Goal: Information Seeking & Learning: Learn about a topic

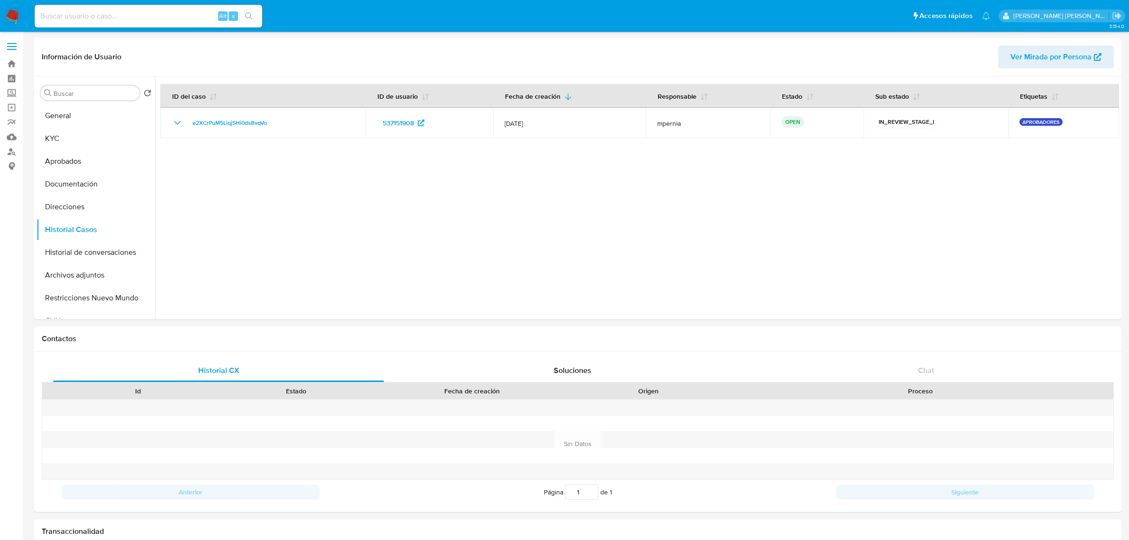
select select "10"
click at [119, 15] on input at bounding box center [149, 16] width 228 height 12
paste input "e2XCrPuM5LiqjSHi0dsBvqVo"
type input "e2XCrPuM5LiqjSHi0dsBvqVo"
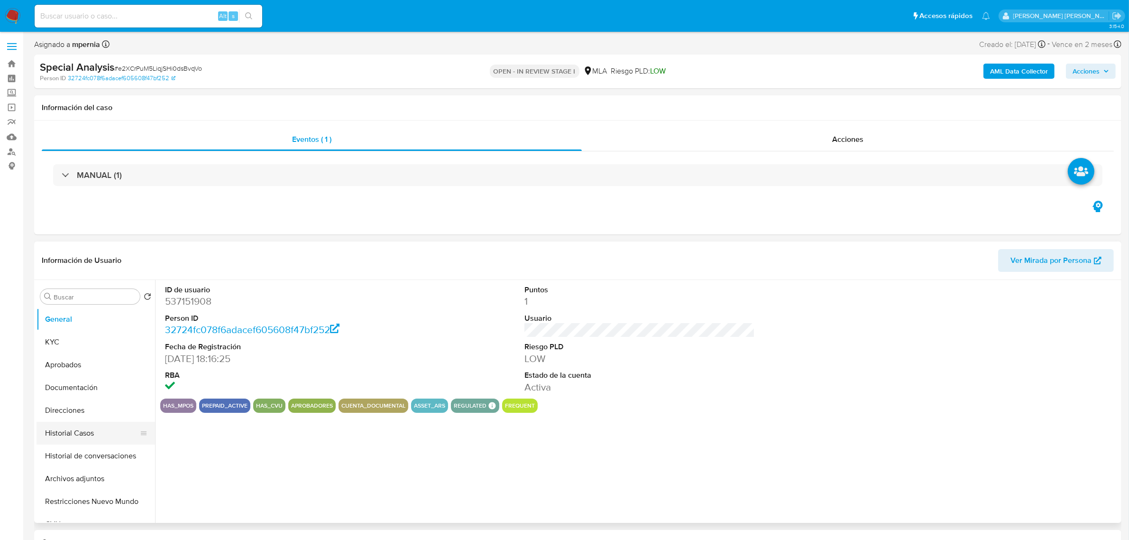
click at [70, 434] on button "Historial Casos" at bounding box center [92, 433] width 111 height 23
select select "10"
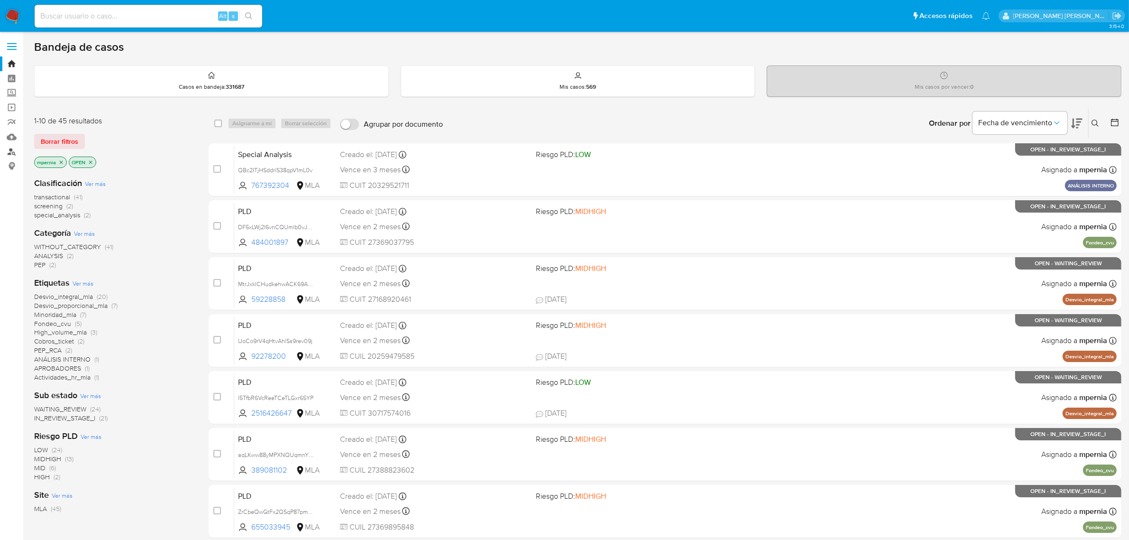
click at [12, 152] on link "Buscador de personas" at bounding box center [56, 151] width 113 height 15
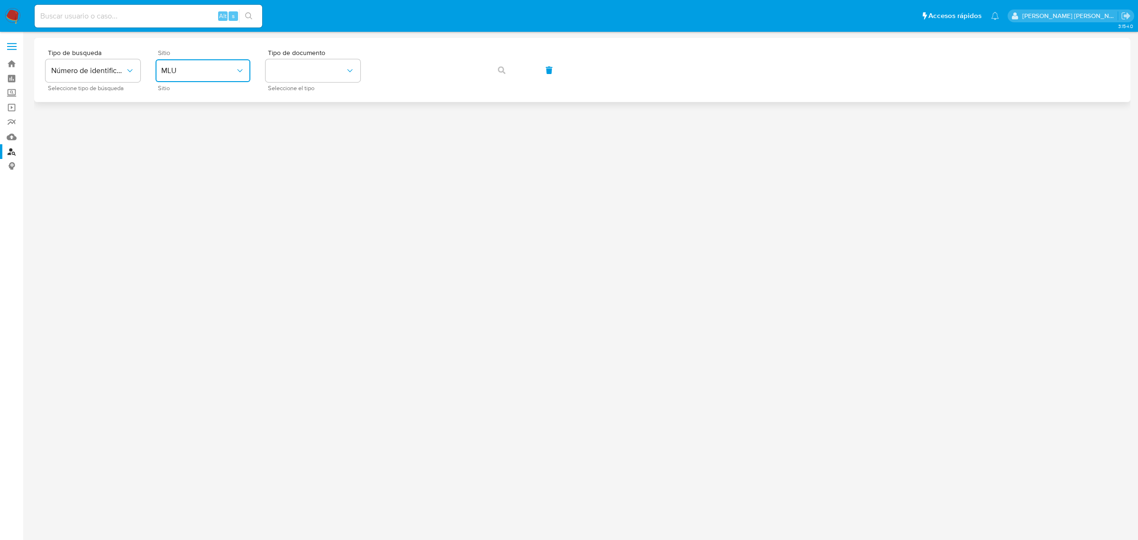
click at [242, 69] on icon "site_id" at bounding box center [239, 70] width 9 height 9
click at [200, 116] on div "MLA" at bounding box center [200, 119] width 78 height 23
click at [337, 81] on button "identificationType" at bounding box center [313, 70] width 95 height 23
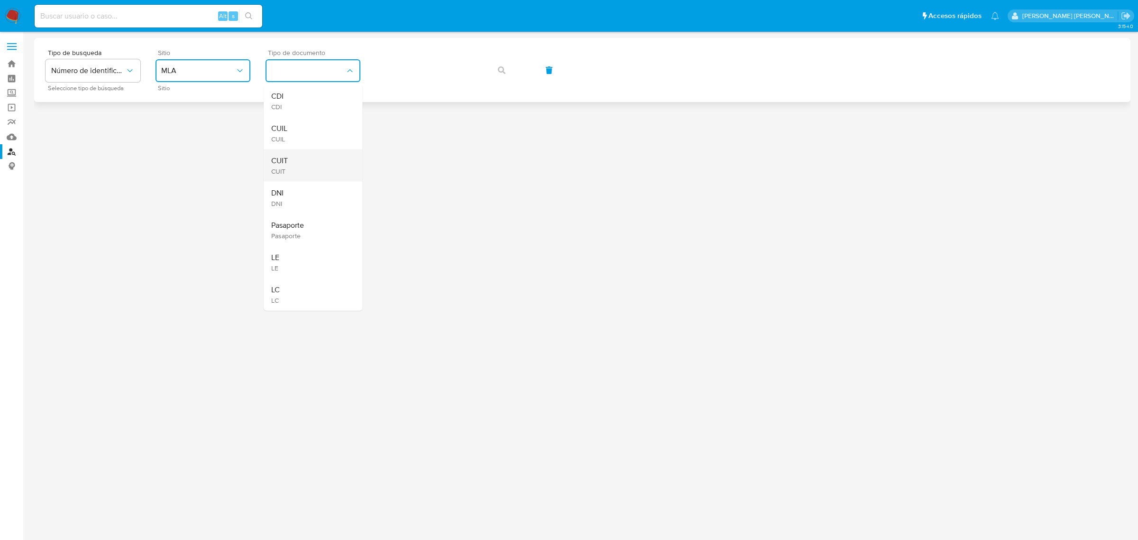
click at [292, 158] on div "CUIT CUIT" at bounding box center [310, 165] width 78 height 32
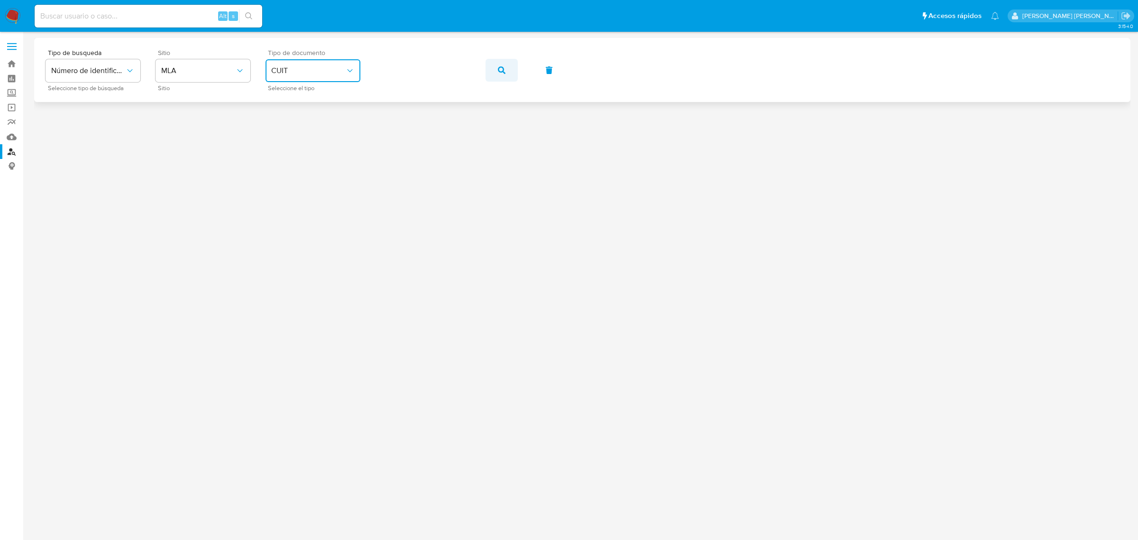
click at [498, 72] on icon "button" at bounding box center [502, 70] width 8 height 8
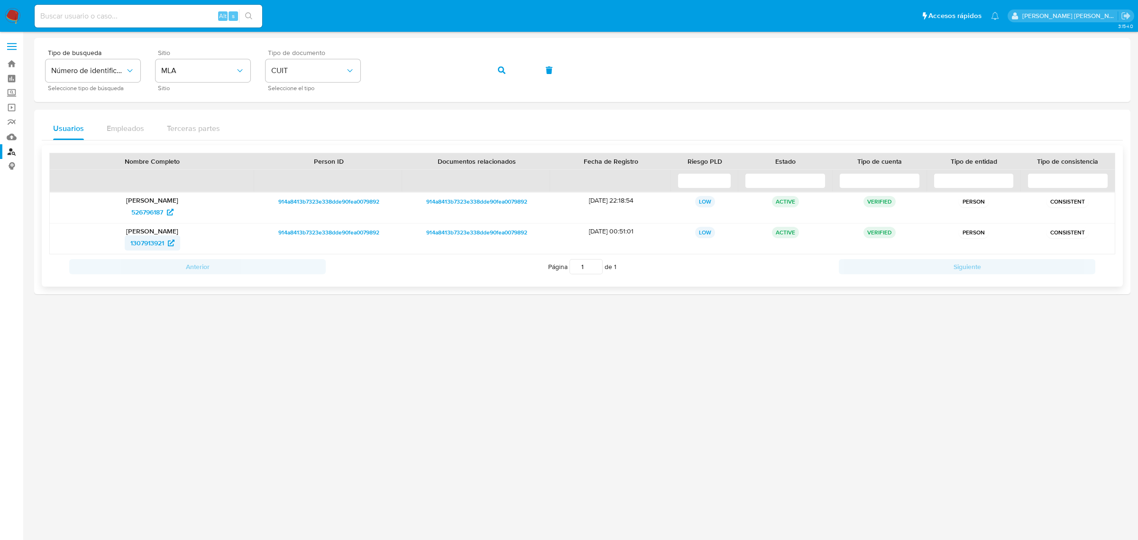
click at [144, 246] on span "1307913921" at bounding box center [147, 242] width 34 height 15
click at [503, 74] on span "button" at bounding box center [502, 70] width 8 height 21
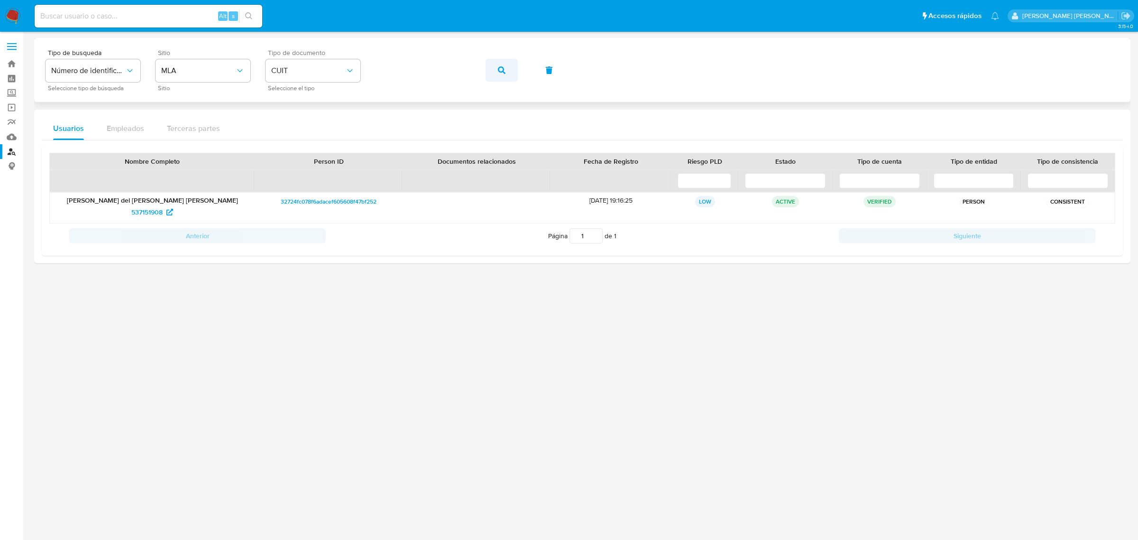
click at [502, 72] on icon "button" at bounding box center [502, 70] width 8 height 8
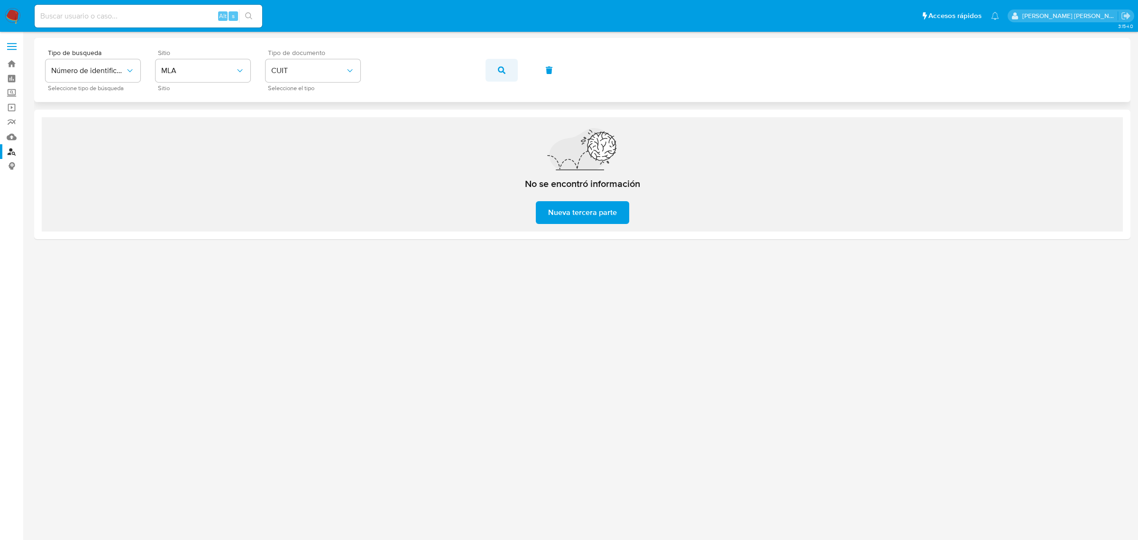
click at [499, 72] on icon "button" at bounding box center [502, 70] width 8 height 8
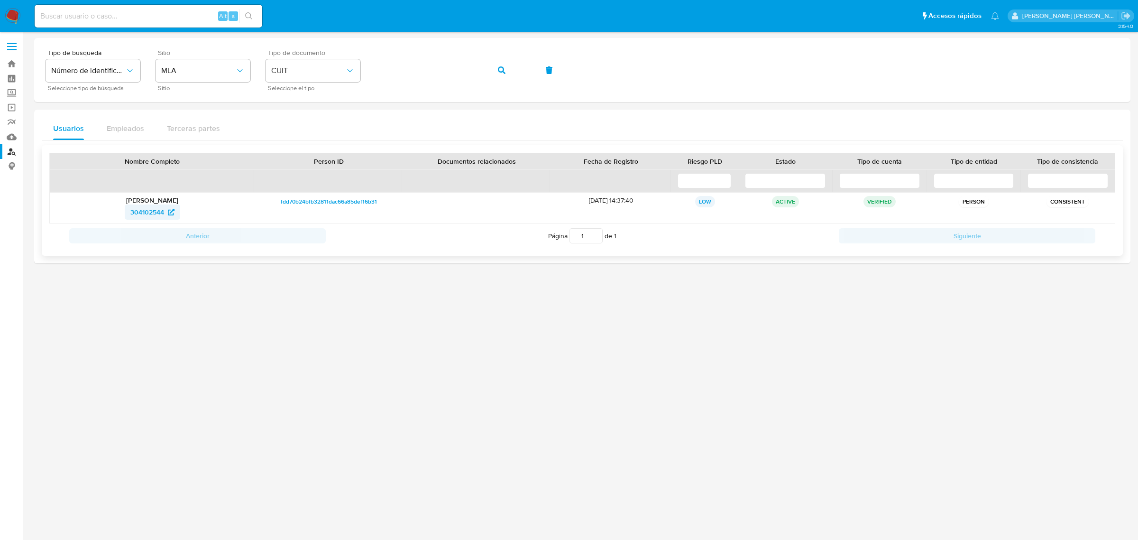
click at [157, 212] on span "304102544" at bounding box center [147, 211] width 34 height 15
click at [505, 69] on icon "button" at bounding box center [502, 70] width 8 height 8
click at [141, 213] on span "1612804098" at bounding box center [147, 211] width 36 height 15
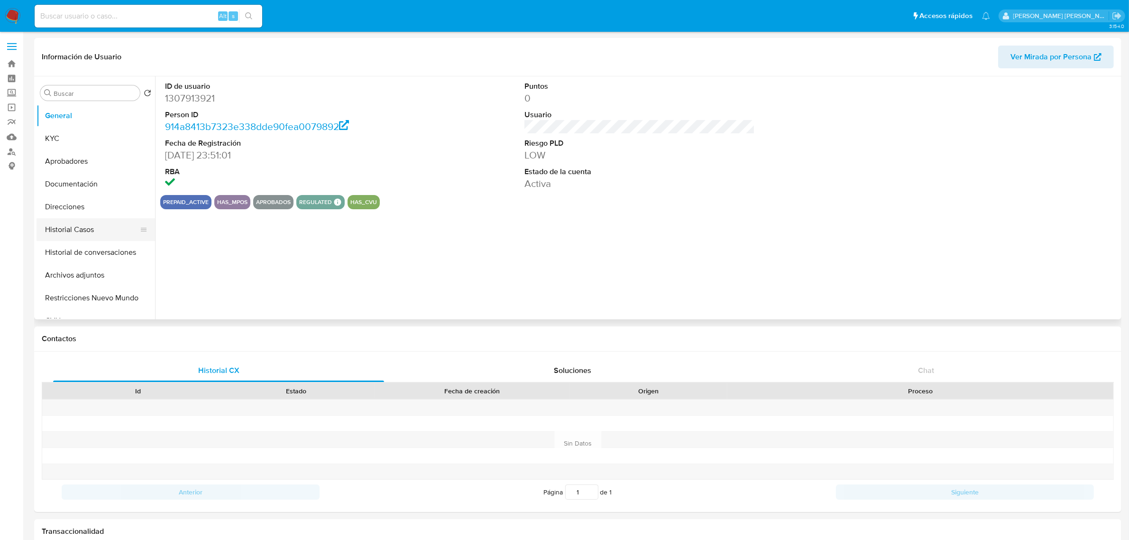
click at [73, 235] on button "Historial Casos" at bounding box center [92, 229] width 111 height 23
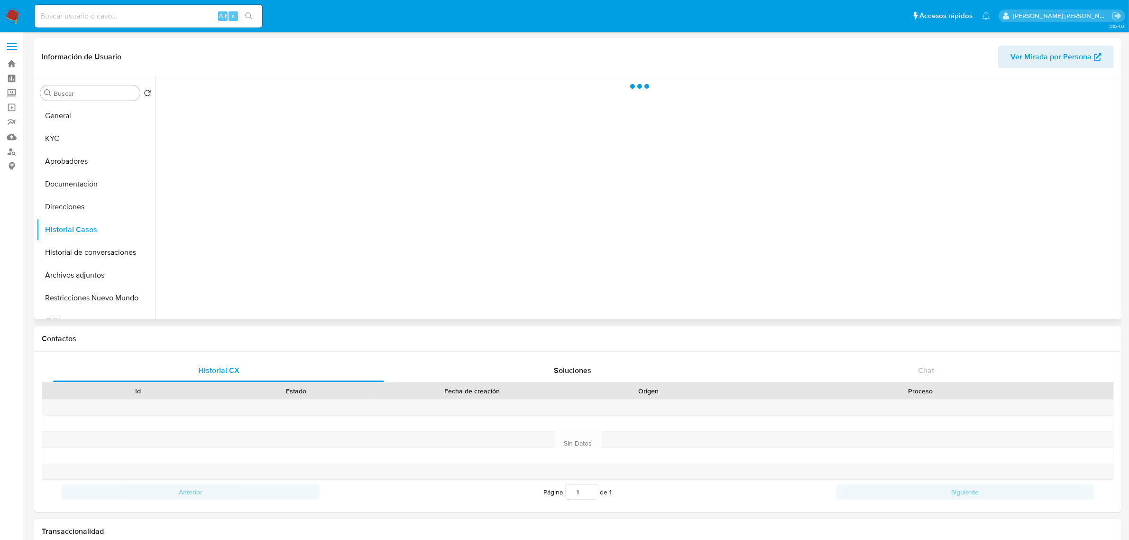
select select "10"
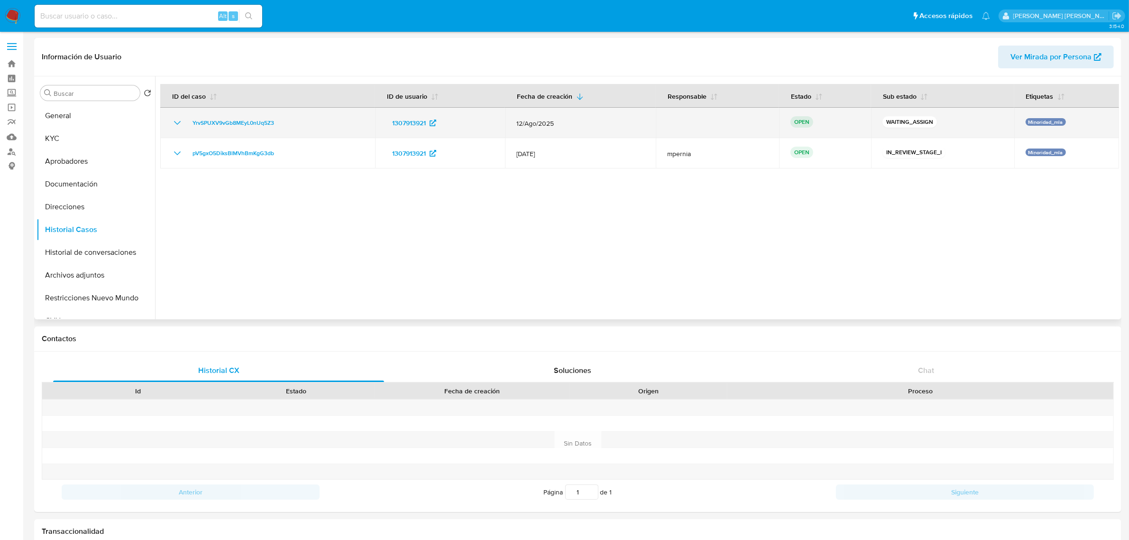
drag, startPoint x: 278, startPoint y: 124, endPoint x: 177, endPoint y: 119, distance: 101.6
click at [177, 119] on div "YrvSPUXV9vGb8MEyL0nUq5Z3" at bounding box center [268, 122] width 192 height 11
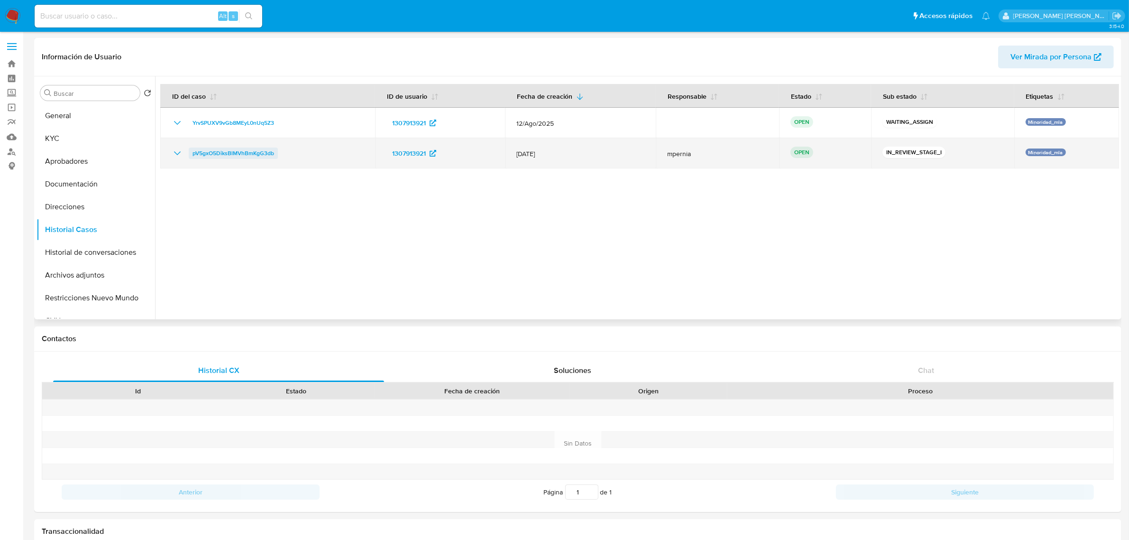
click at [257, 153] on span "pV5gxO5DiksBlMVhBmKgG3db" at bounding box center [234, 152] width 82 height 11
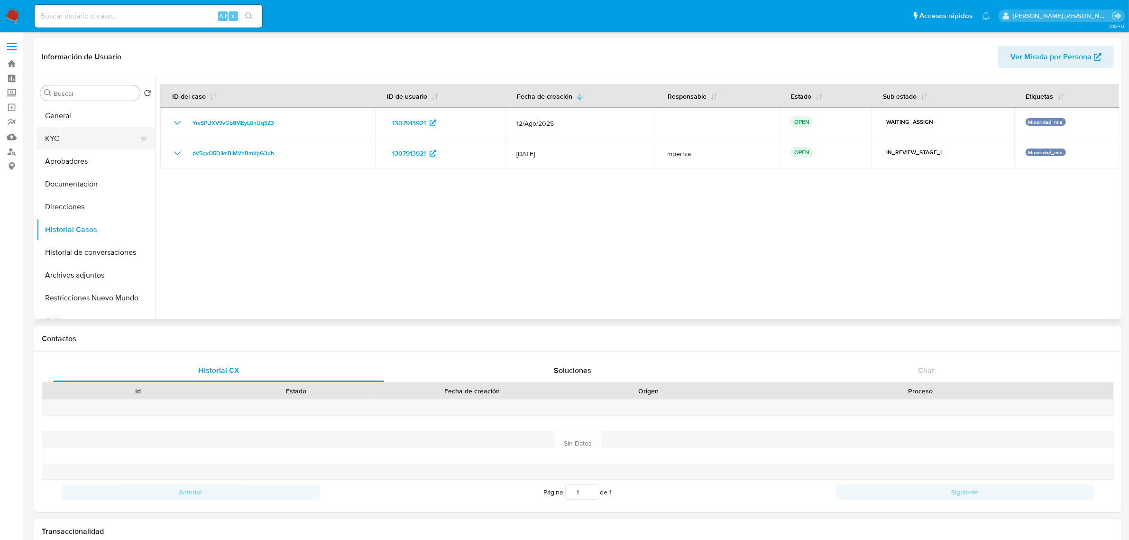
click at [74, 131] on button "KYC" at bounding box center [92, 138] width 111 height 23
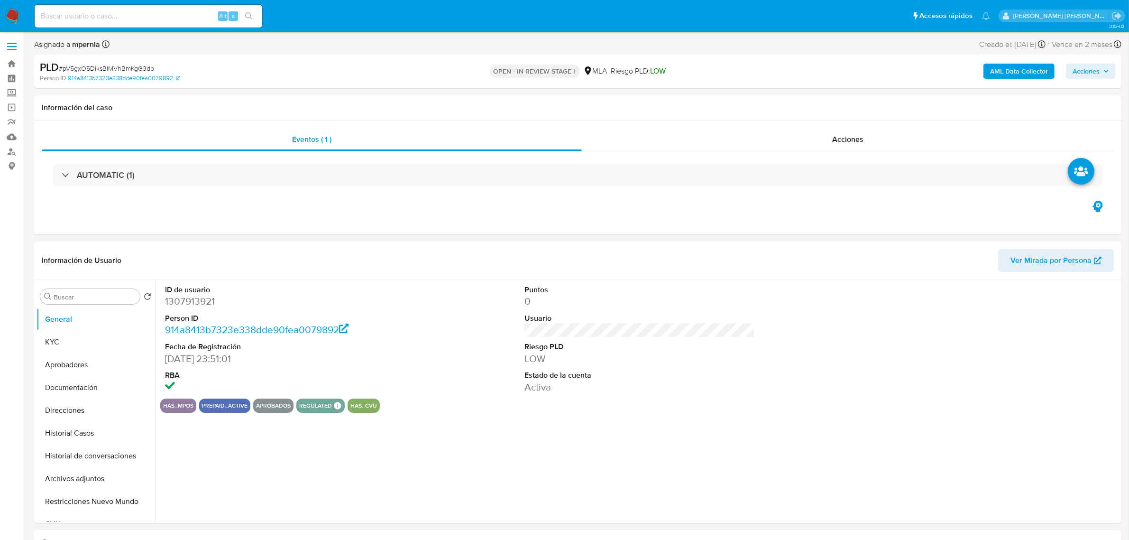
select select "10"
click at [63, 368] on button "Aprobadores" at bounding box center [92, 364] width 111 height 23
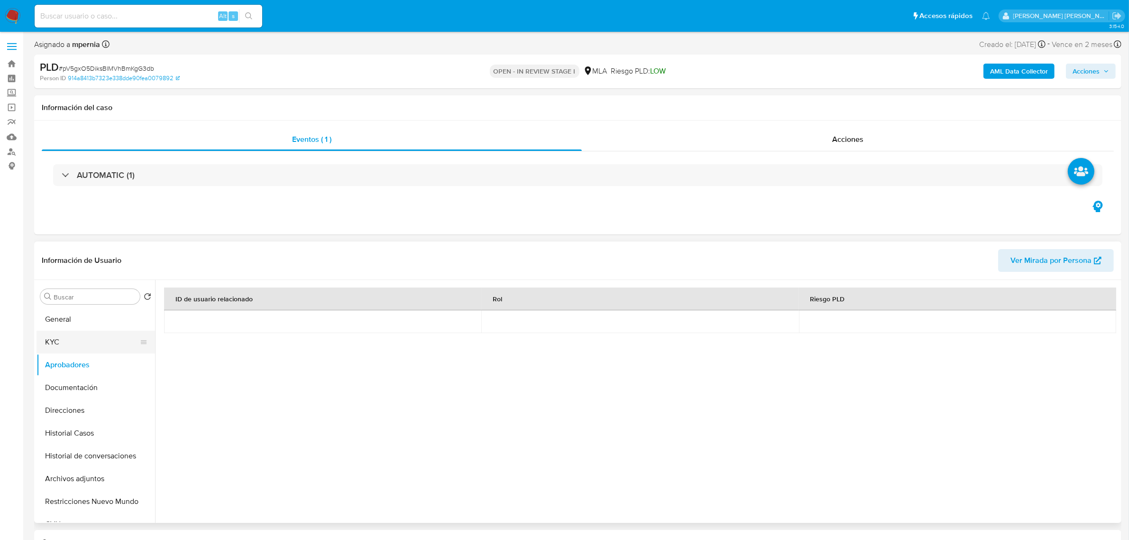
click at [67, 342] on button "KYC" at bounding box center [92, 342] width 111 height 23
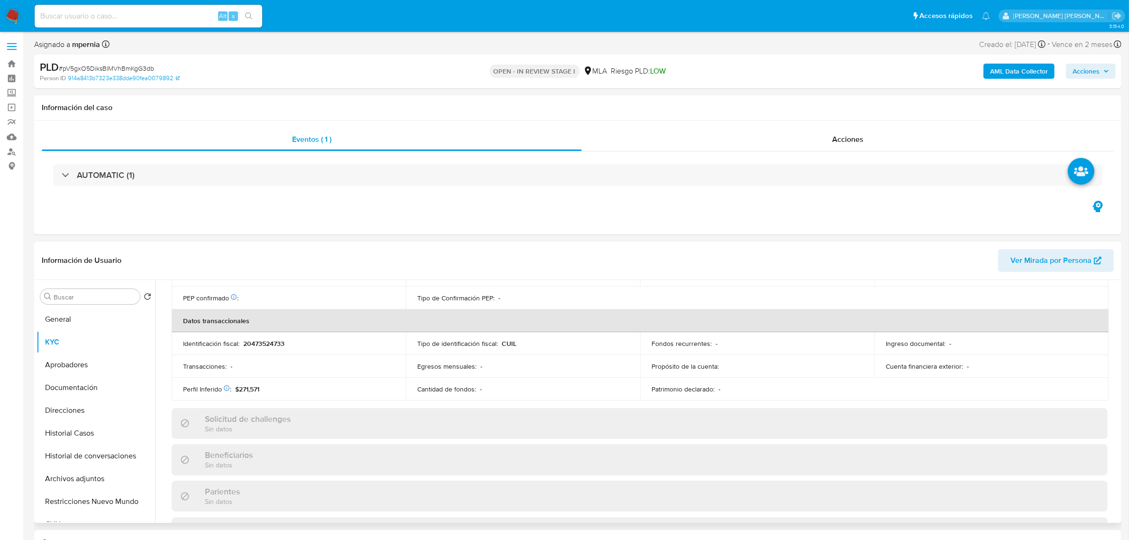
scroll to position [491, 0]
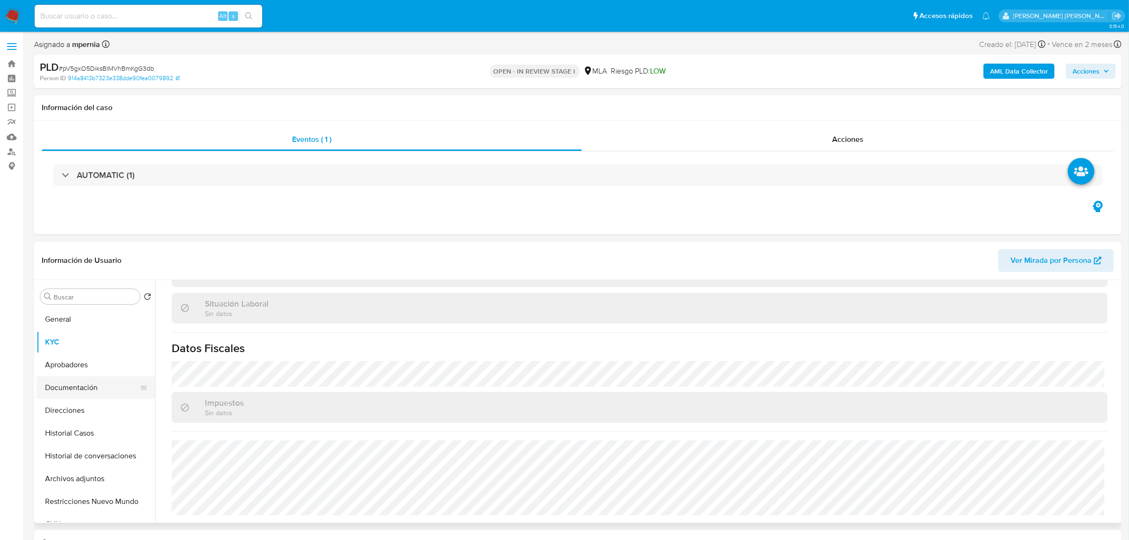
click at [78, 384] on button "Documentación" at bounding box center [92, 387] width 111 height 23
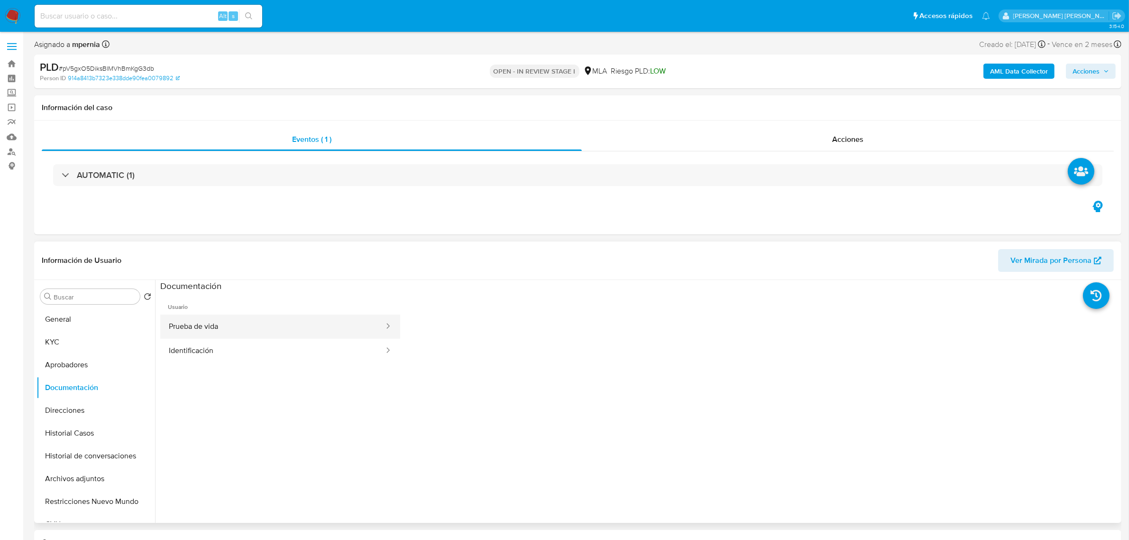
click at [337, 324] on button "Prueba de vida" at bounding box center [272, 326] width 225 height 24
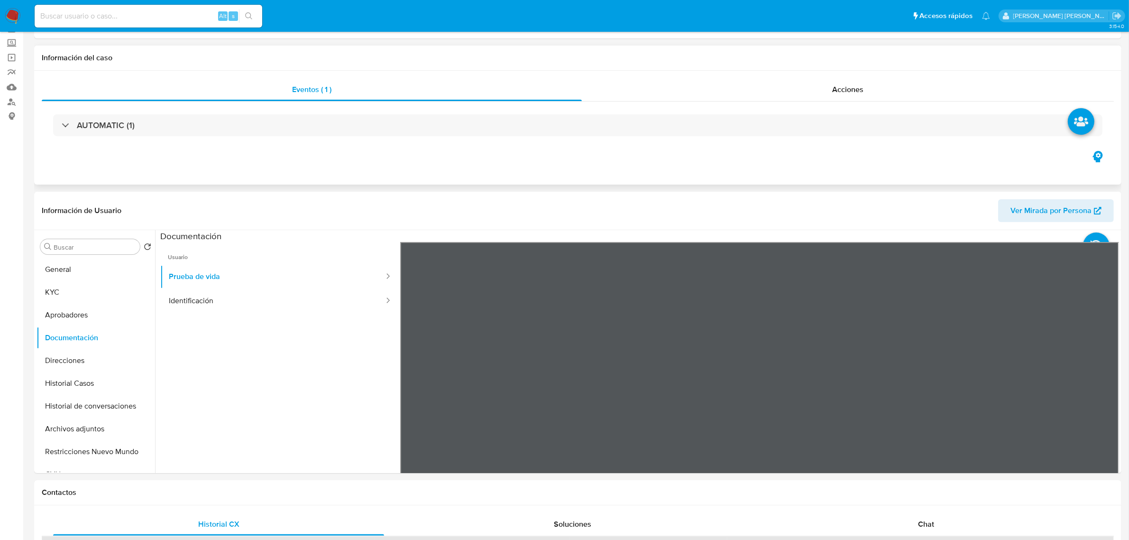
scroll to position [119, 0]
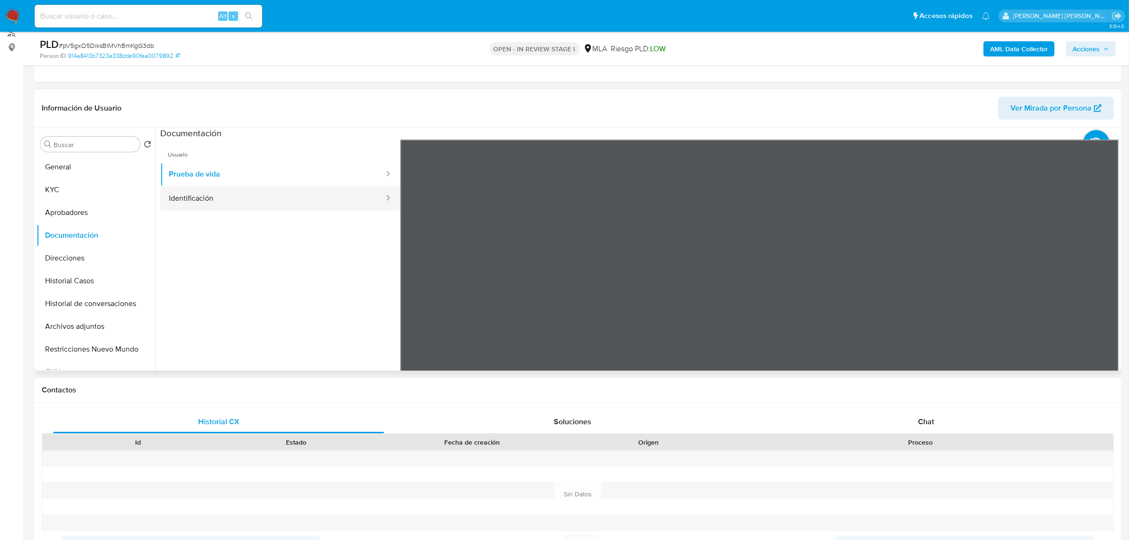
click at [190, 202] on button "Identificación" at bounding box center [272, 198] width 225 height 24
click at [1103, 287] on icon at bounding box center [1107, 293] width 19 height 19
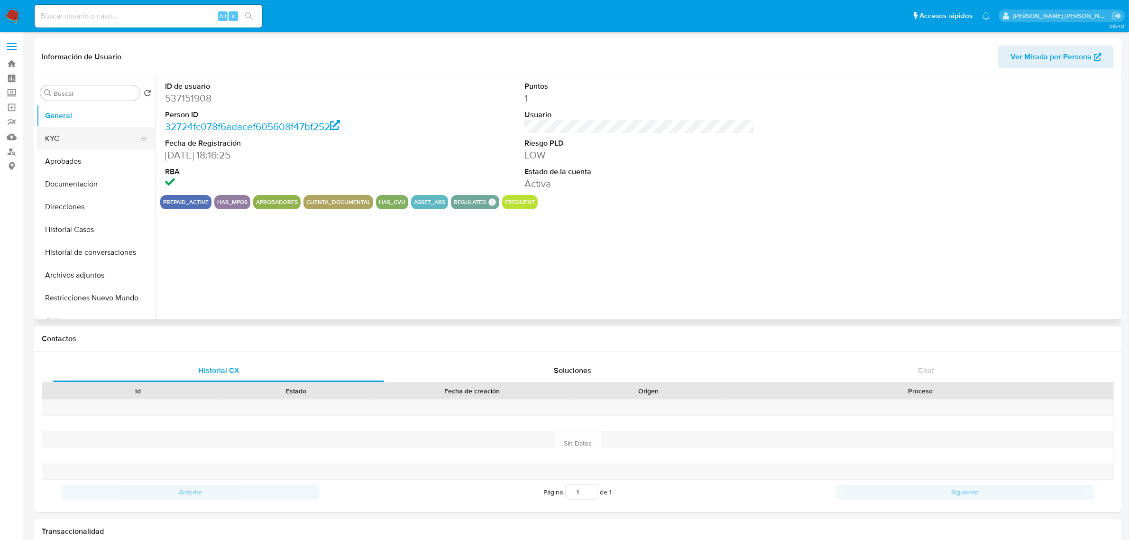
select select "10"
click at [63, 138] on button "KYC" at bounding box center [92, 138] width 111 height 23
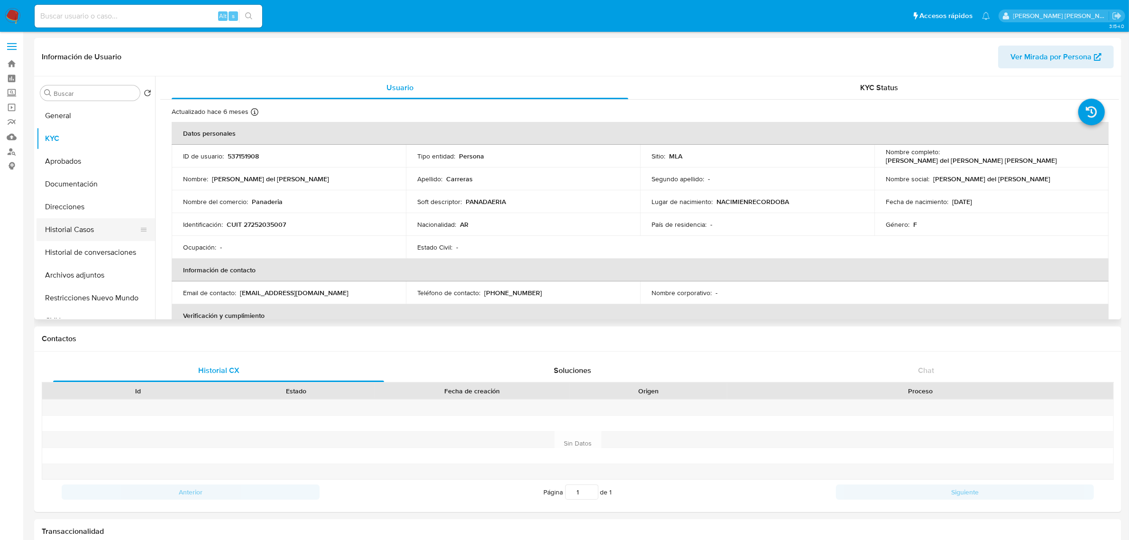
click at [70, 230] on button "Historial Casos" at bounding box center [92, 229] width 111 height 23
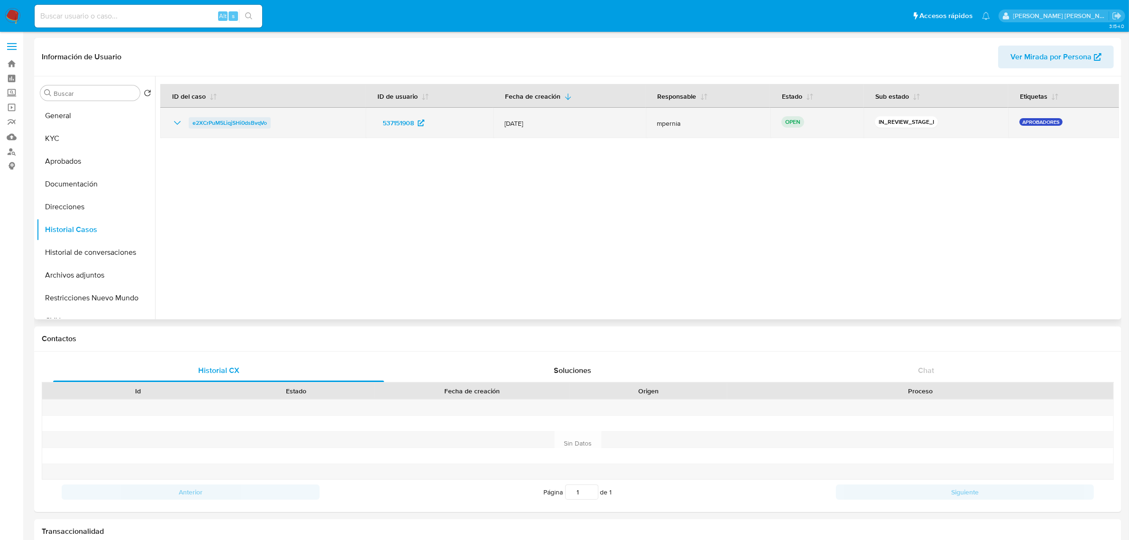
click at [203, 122] on span "e2XCrPuM5LiqjSHi0dsBvqVo" at bounding box center [230, 122] width 74 height 11
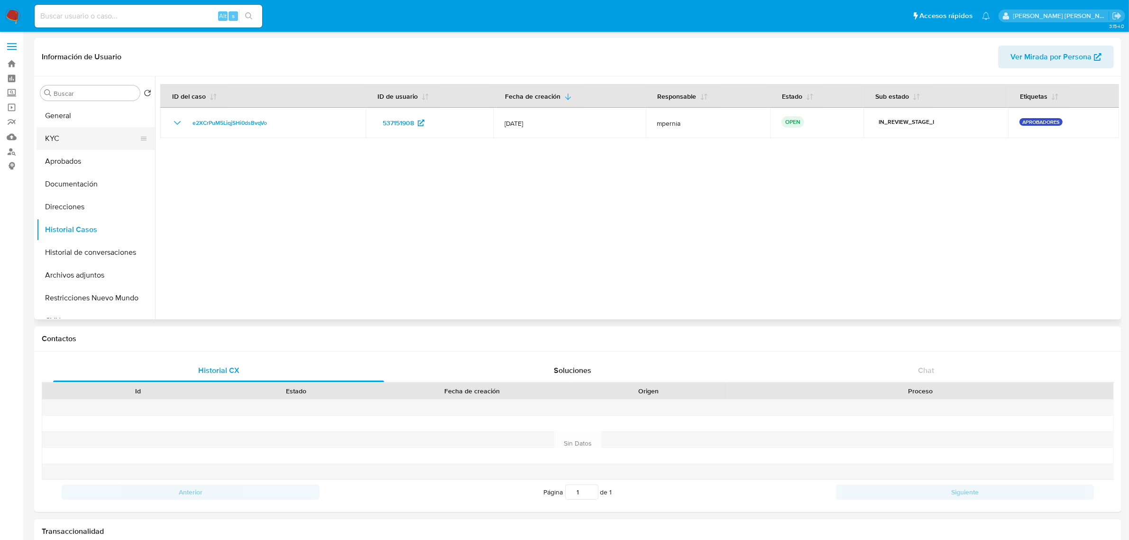
click at [61, 145] on button "KYC" at bounding box center [92, 138] width 111 height 23
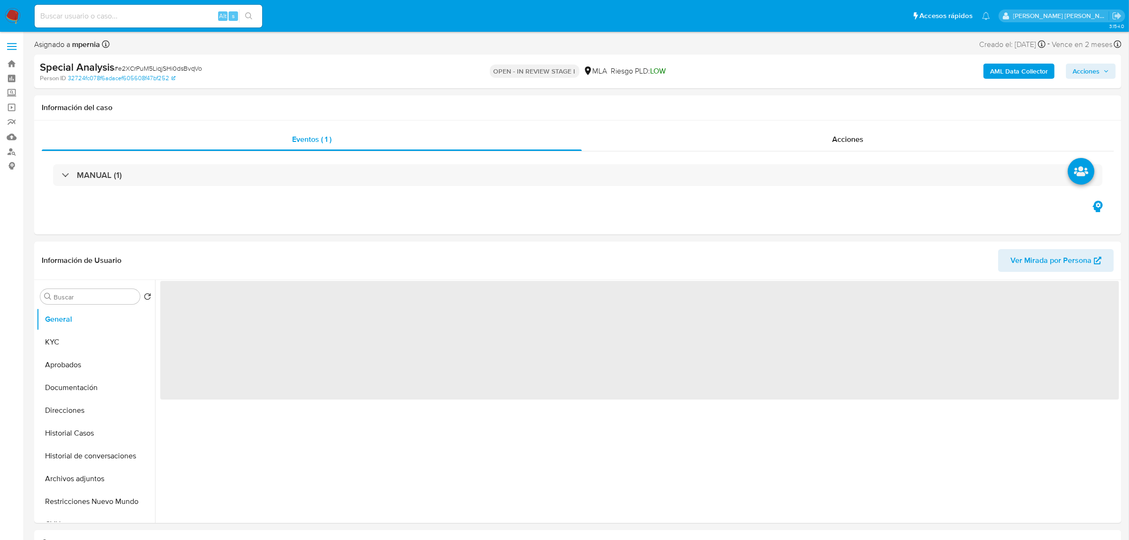
select select "10"
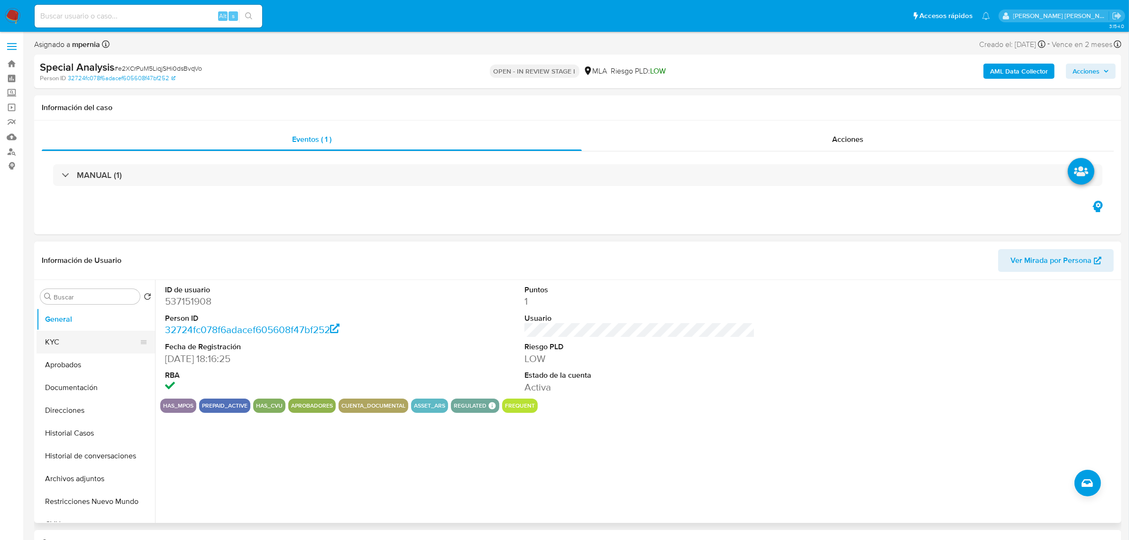
click at [58, 346] on button "KYC" at bounding box center [92, 342] width 111 height 23
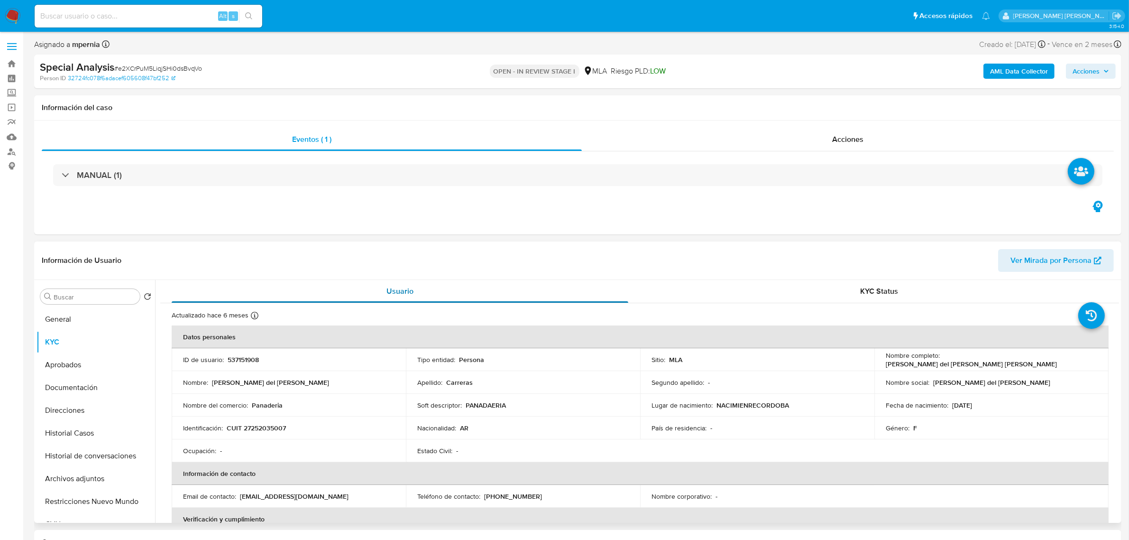
scroll to position [59, 0]
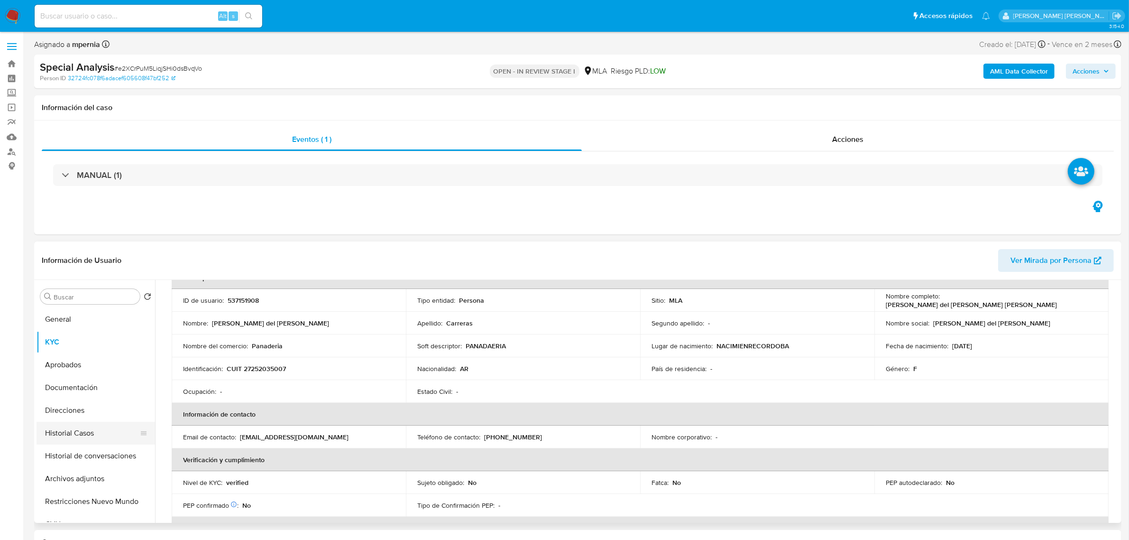
click at [64, 438] on button "Historial Casos" at bounding box center [92, 433] width 111 height 23
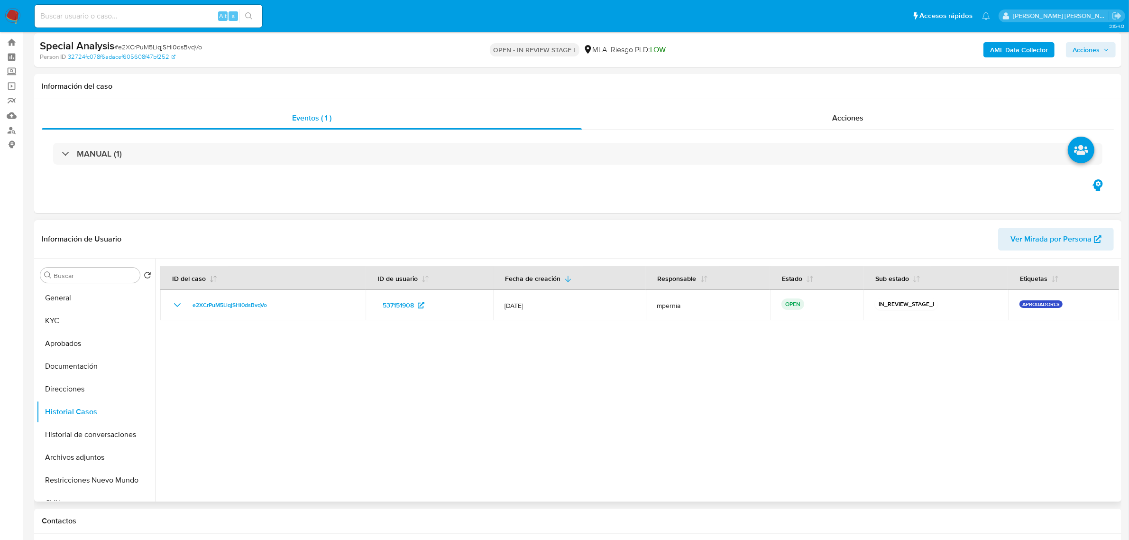
scroll to position [0, 0]
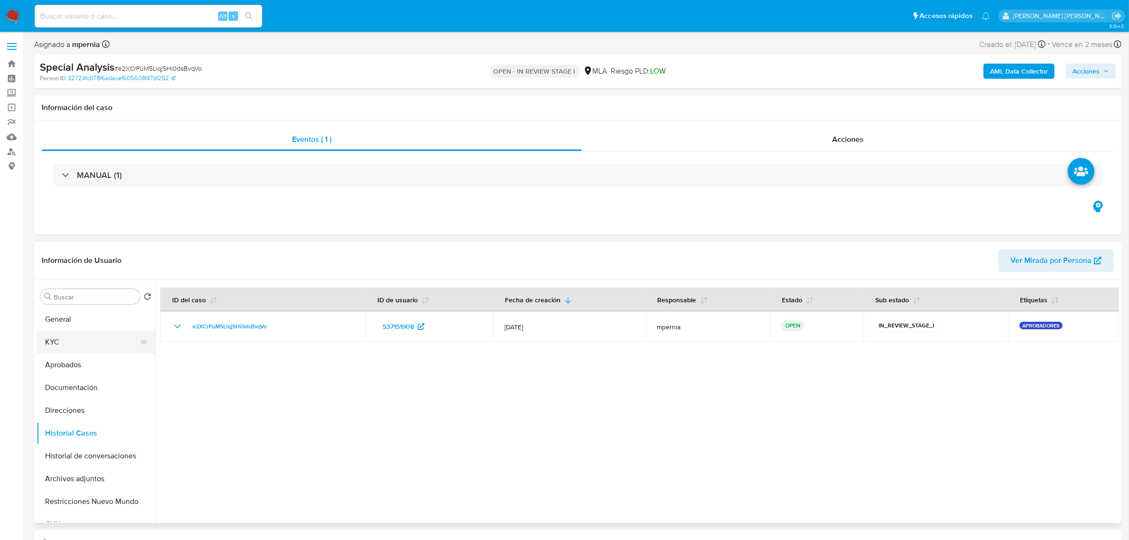
click at [50, 349] on button "KYC" at bounding box center [92, 342] width 111 height 23
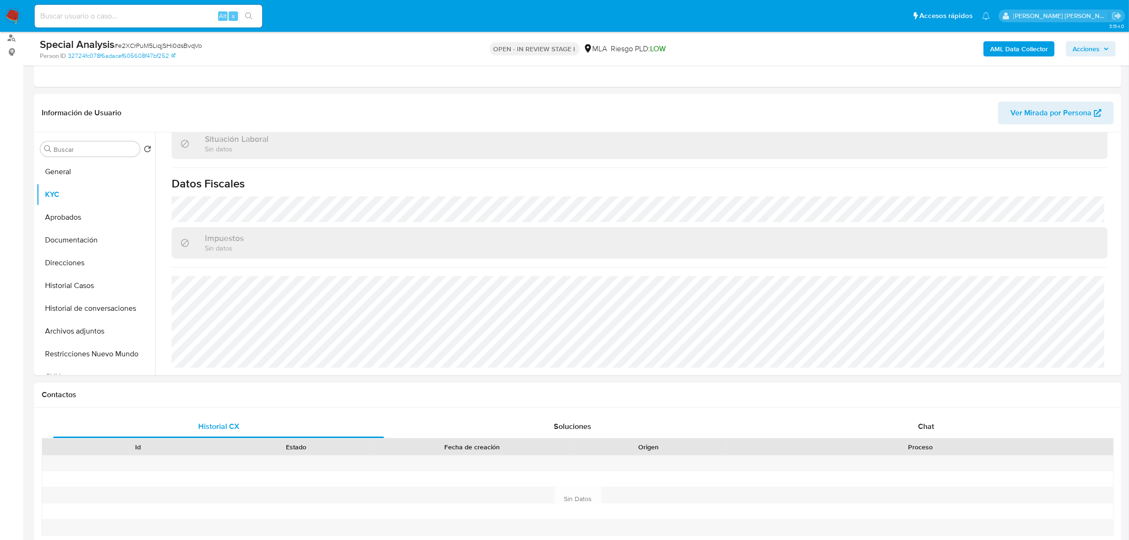
scroll to position [119, 0]
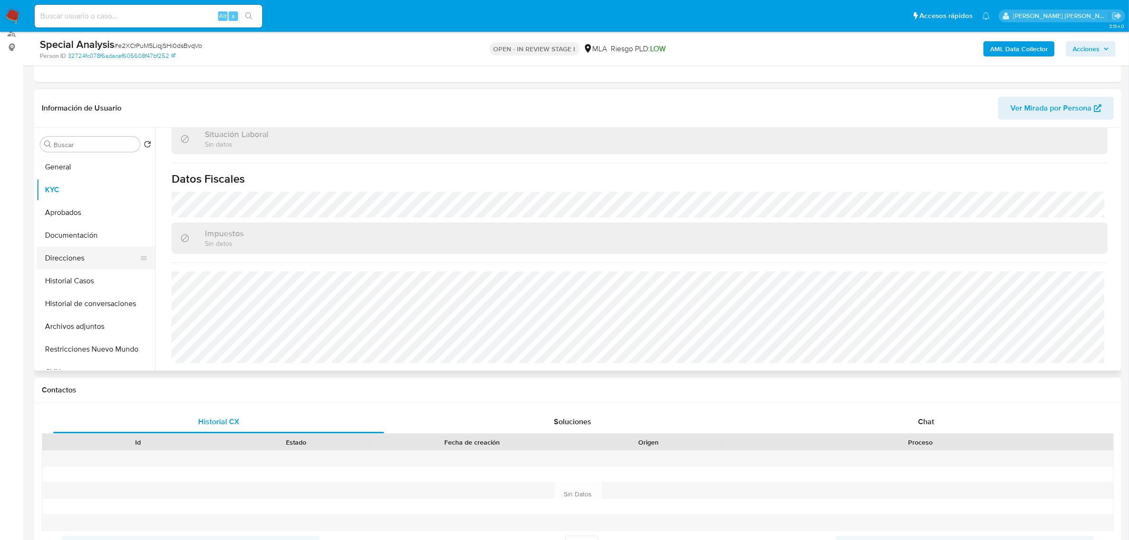
click at [69, 257] on button "Direcciones" at bounding box center [92, 258] width 111 height 23
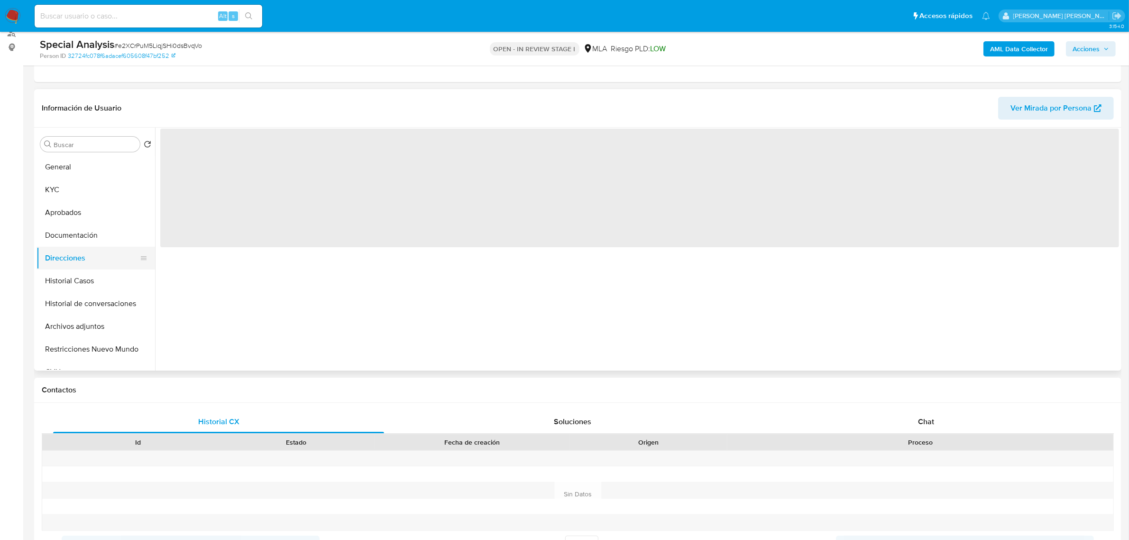
scroll to position [0, 0]
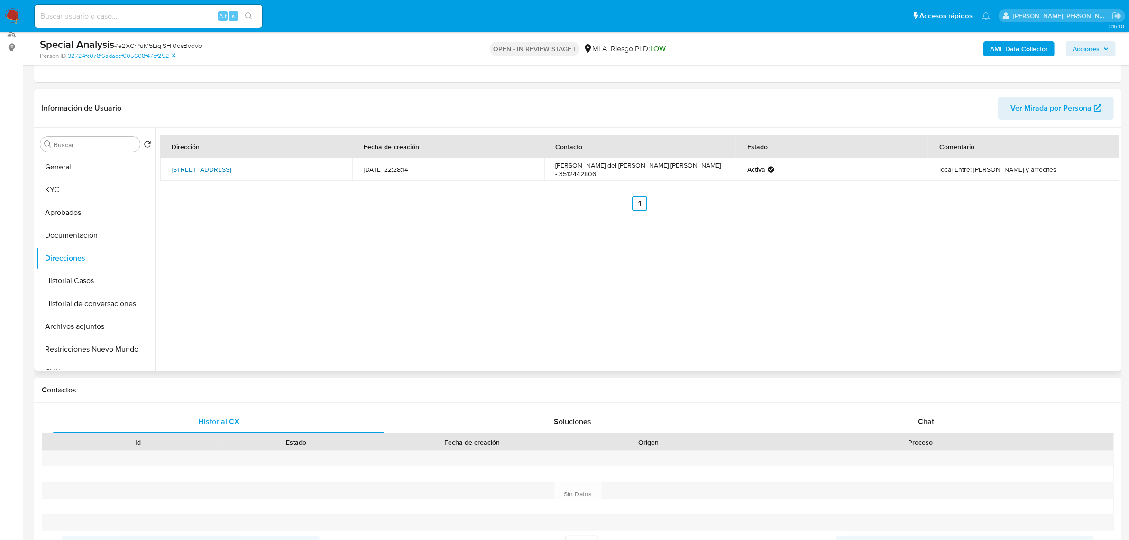
click at [231, 165] on link "Avenida Don Bosco 4436, Córdoba, Córdoba, 5003, Argentina 4436" at bounding box center [201, 169] width 59 height 9
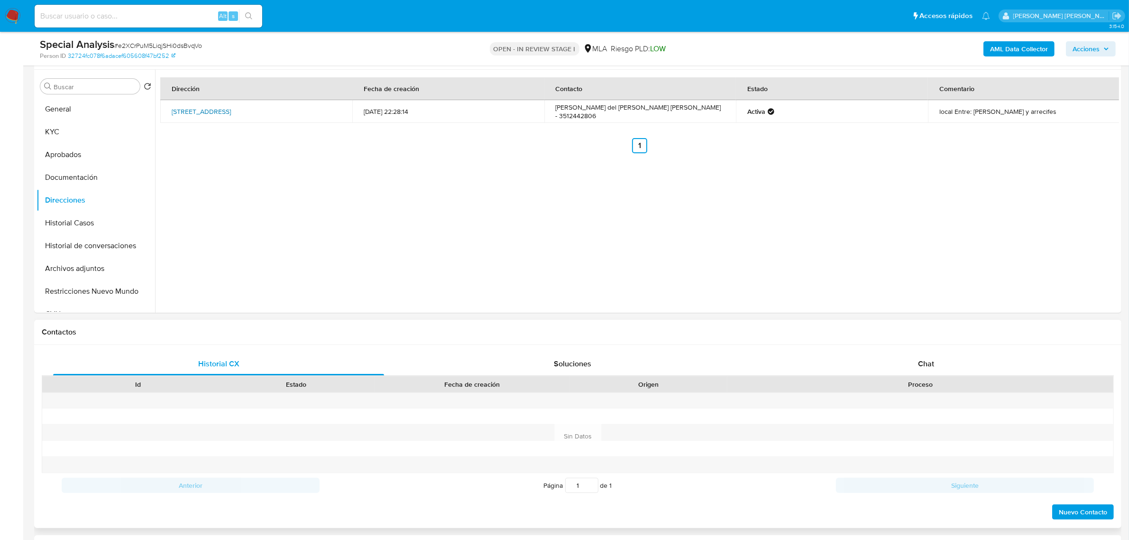
scroll to position [296, 0]
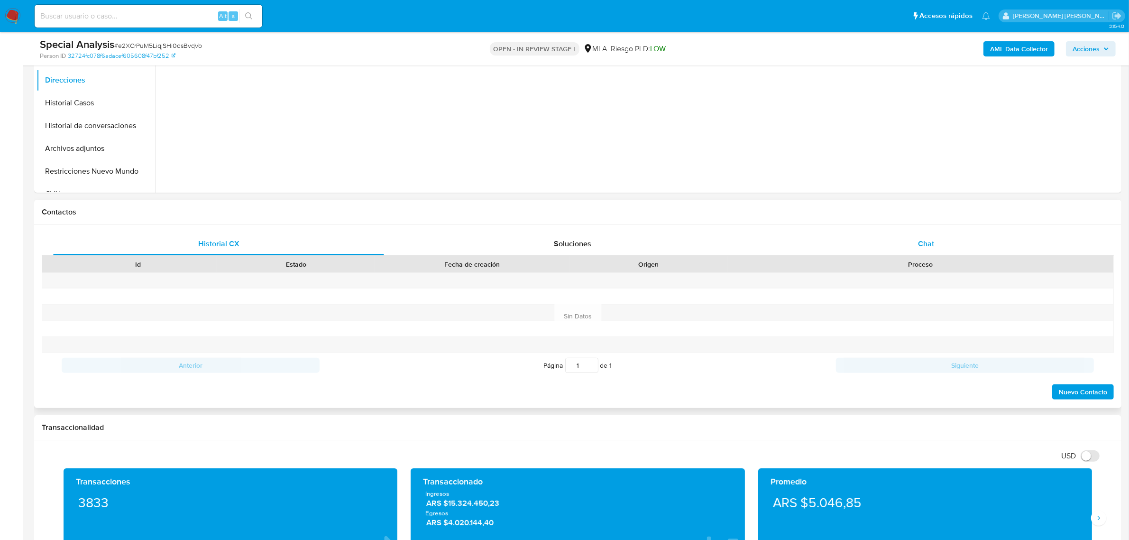
click at [939, 241] on div "Chat" at bounding box center [926, 243] width 331 height 23
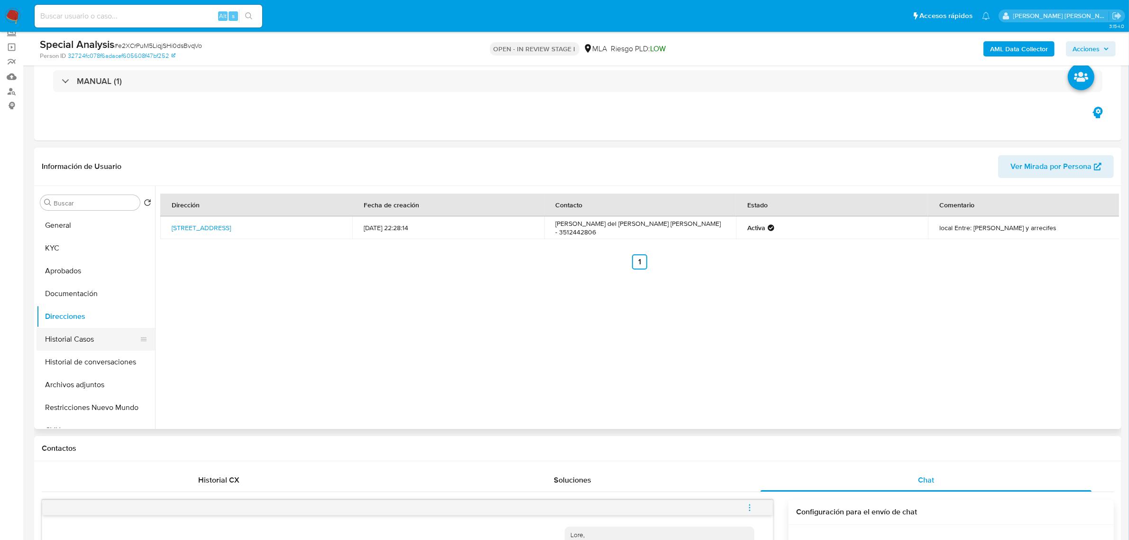
scroll to position [59, 0]
click at [70, 300] on button "Documentación" at bounding box center [92, 294] width 111 height 23
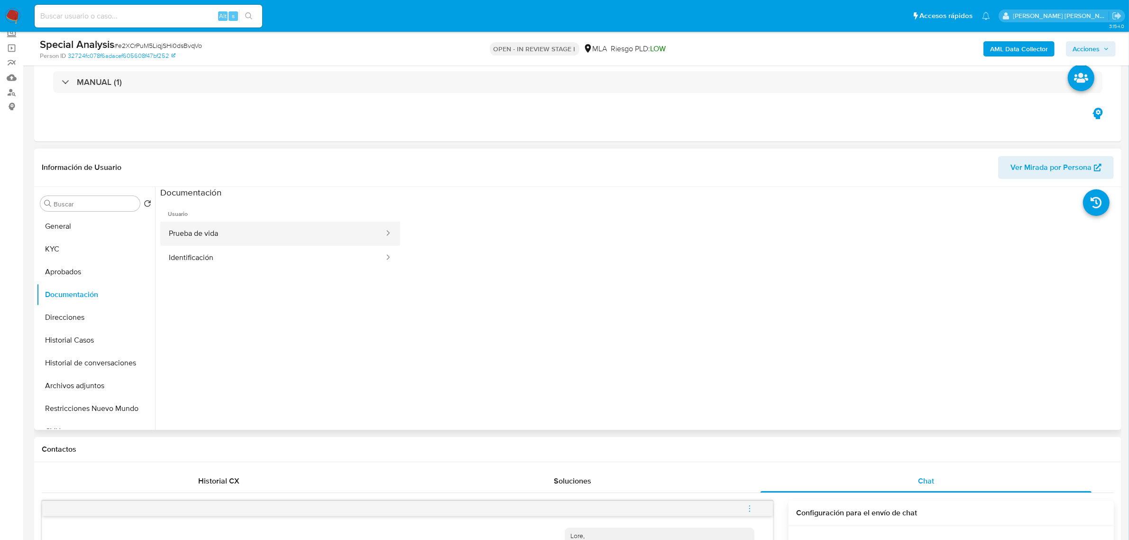
click at [269, 238] on button "Prueba de vida" at bounding box center [272, 233] width 225 height 24
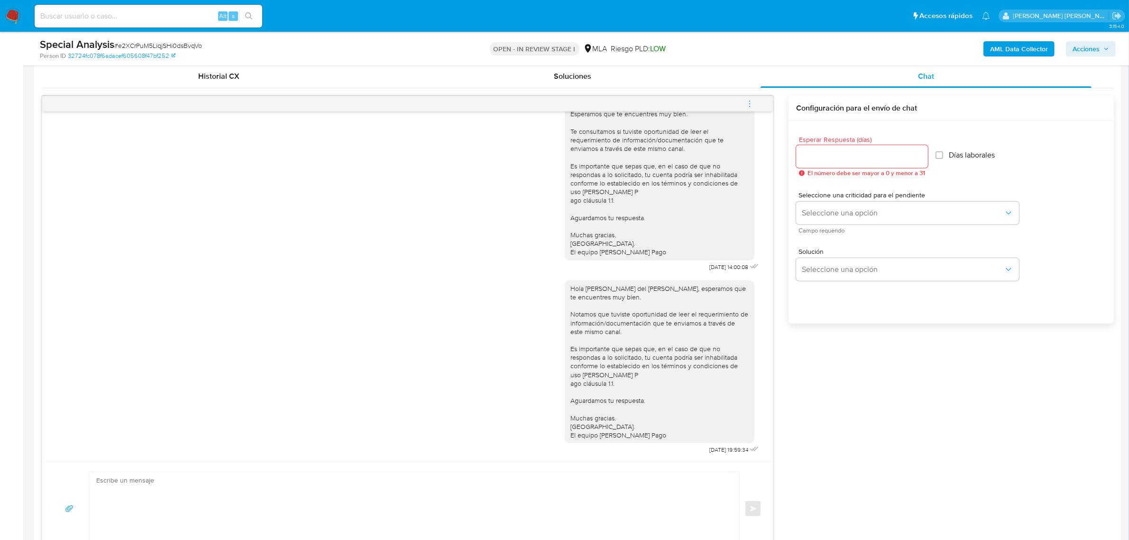
scroll to position [474, 0]
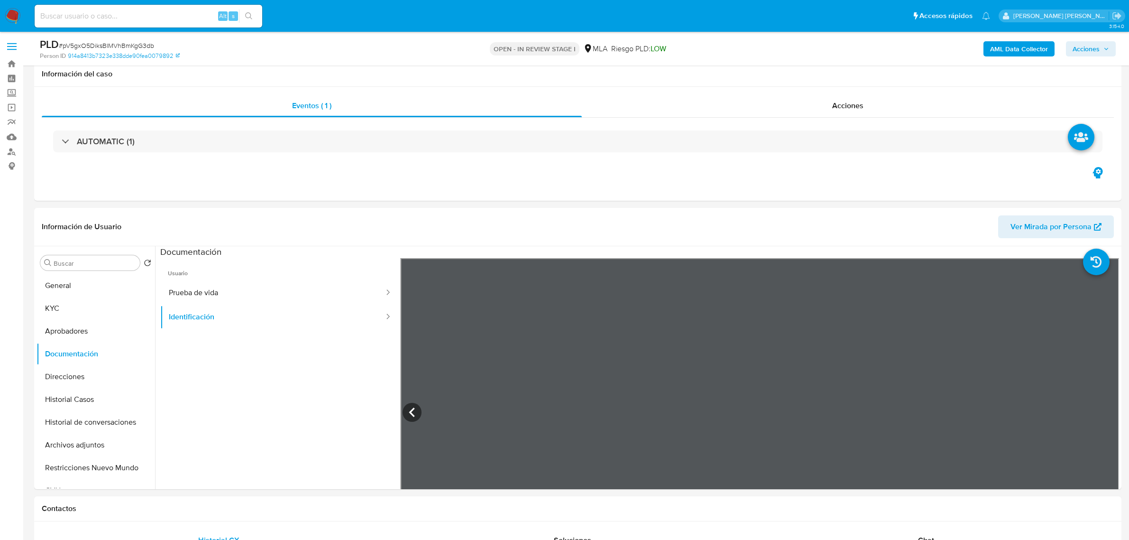
select select "10"
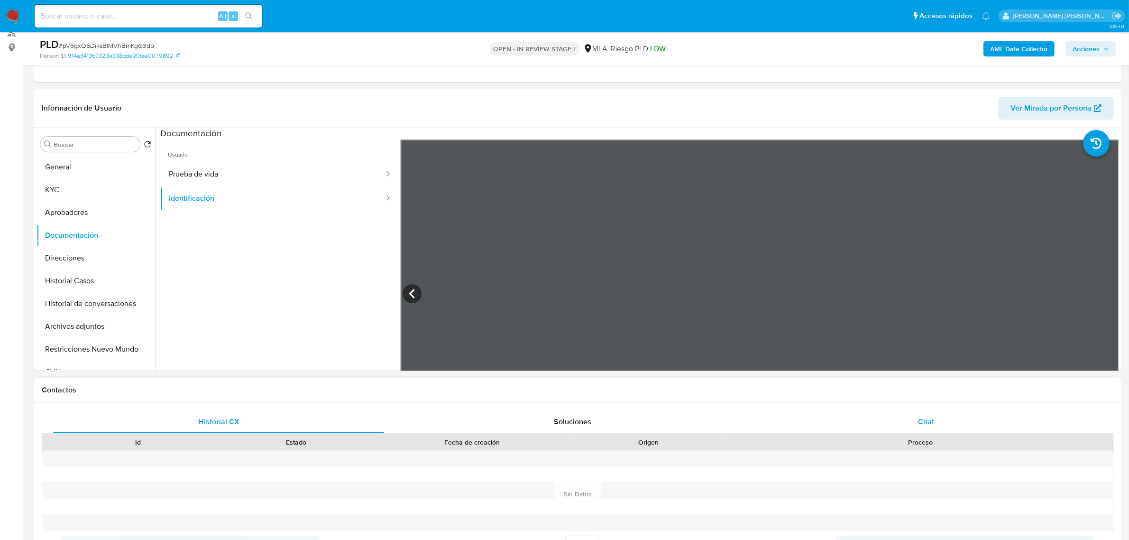
click at [923, 427] on div "Chat" at bounding box center [926, 421] width 331 height 23
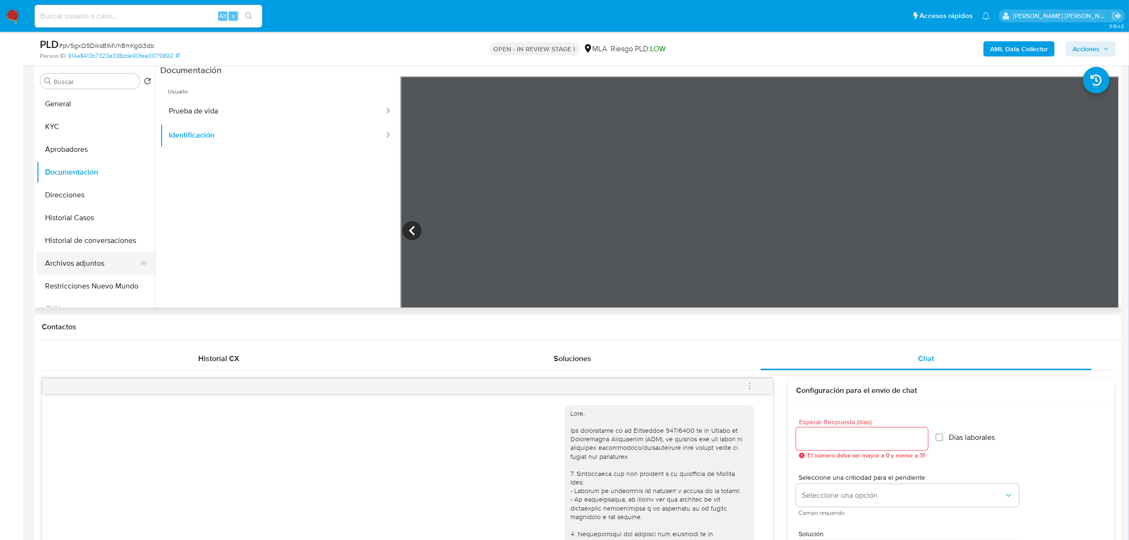
scroll to position [178, 0]
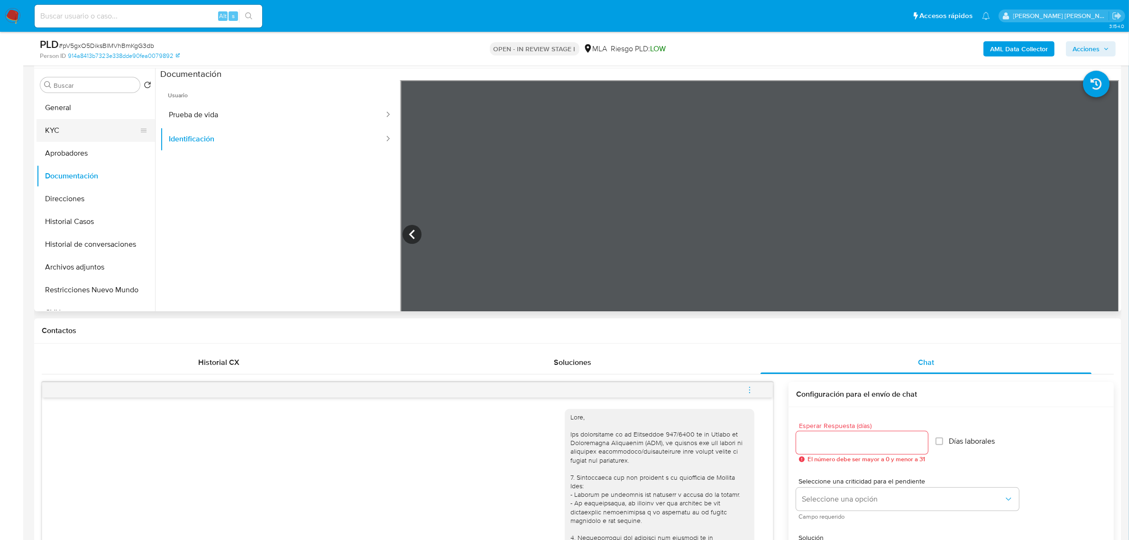
click at [62, 126] on button "KYC" at bounding box center [92, 130] width 111 height 23
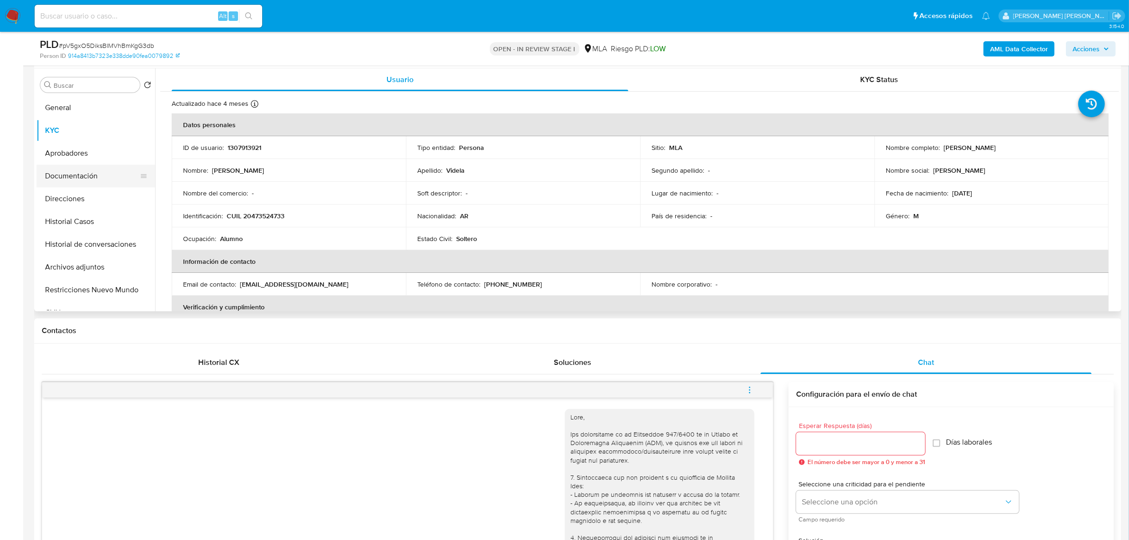
click at [69, 176] on button "Documentación" at bounding box center [92, 176] width 111 height 23
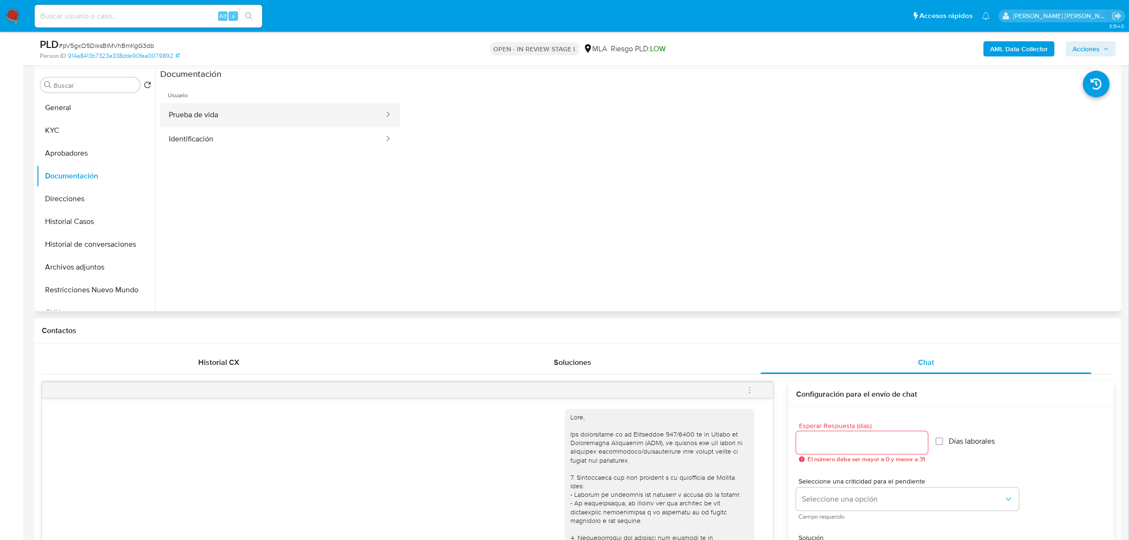
click at [267, 115] on button "Prueba de vida" at bounding box center [272, 115] width 225 height 24
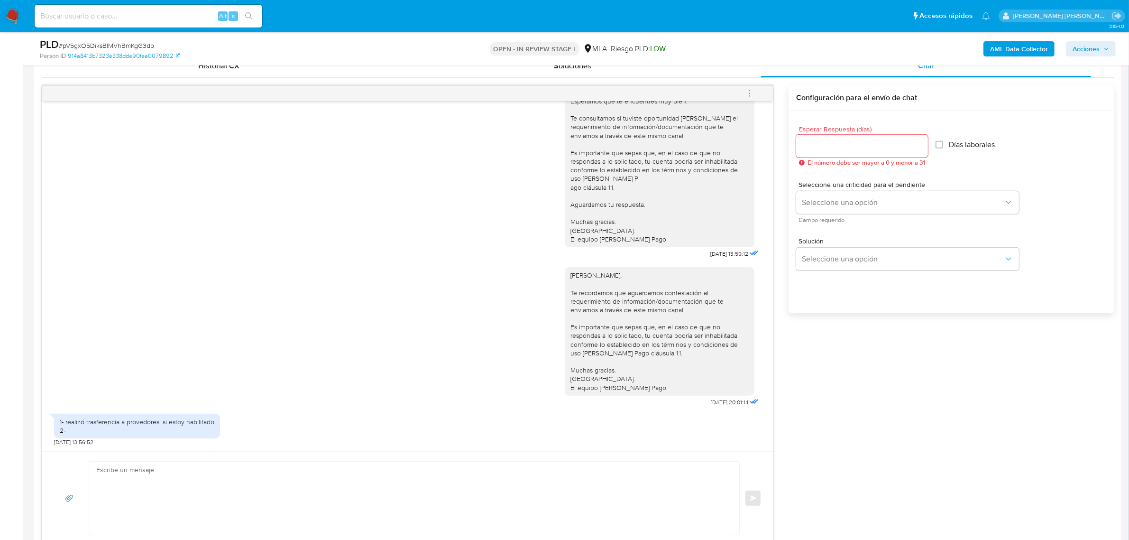
scroll to position [593, 0]
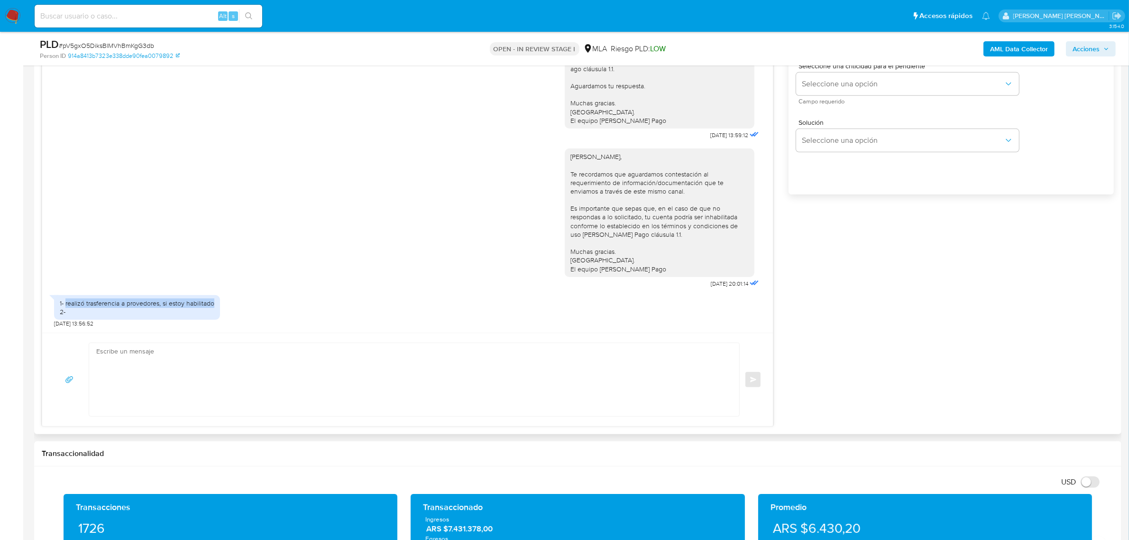
drag, startPoint x: 65, startPoint y: 303, endPoint x: 221, endPoint y: 306, distance: 156.1
click at [221, 306] on div "1- realizó trasferencia a provedores, si estoy habilitado 2- [DATE] 13:56:52" at bounding box center [407, 308] width 707 height 37
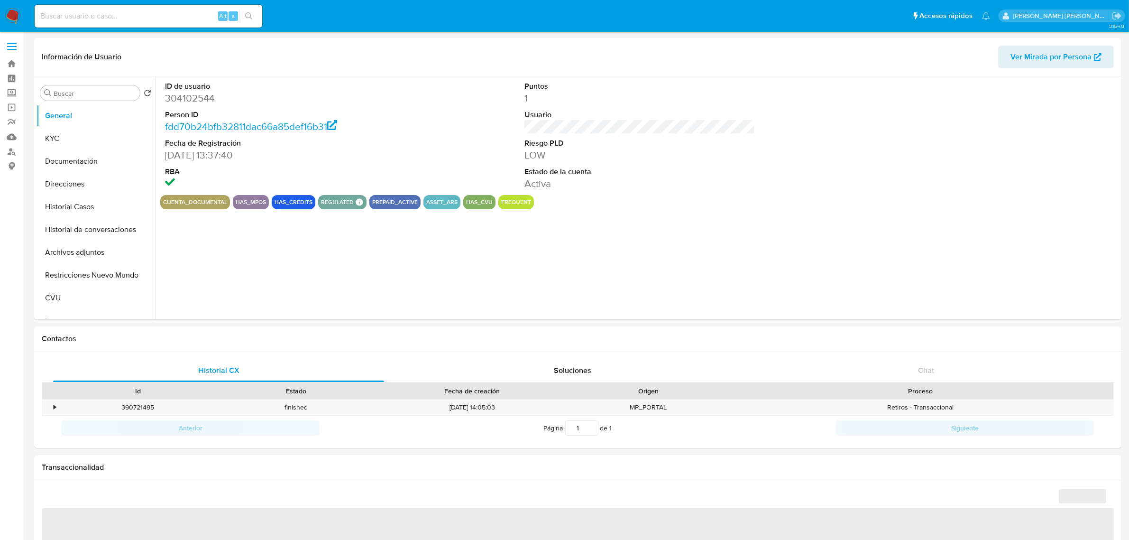
select select "10"
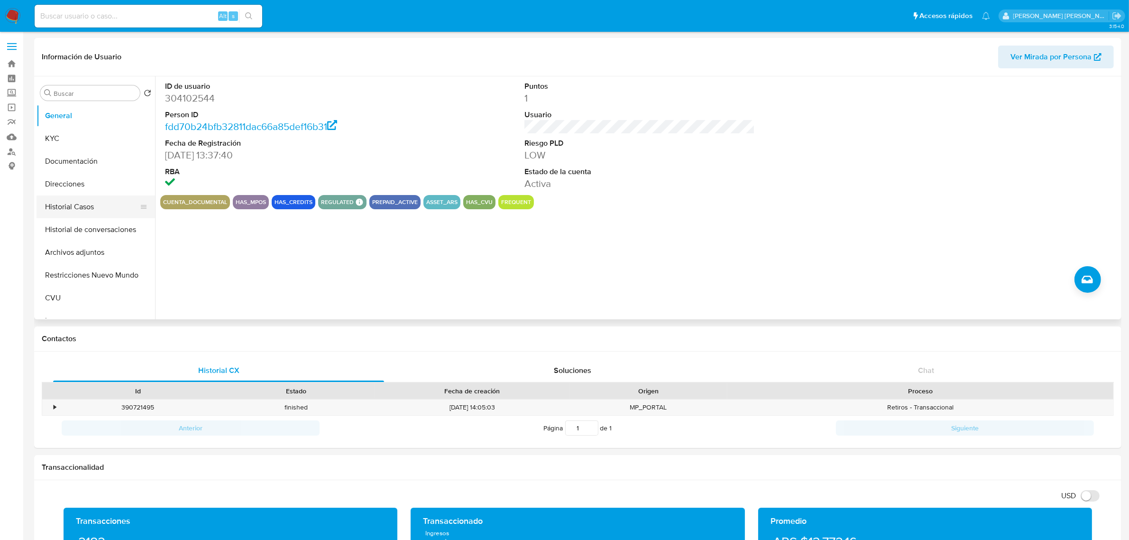
click at [92, 209] on button "Historial Casos" at bounding box center [92, 206] width 111 height 23
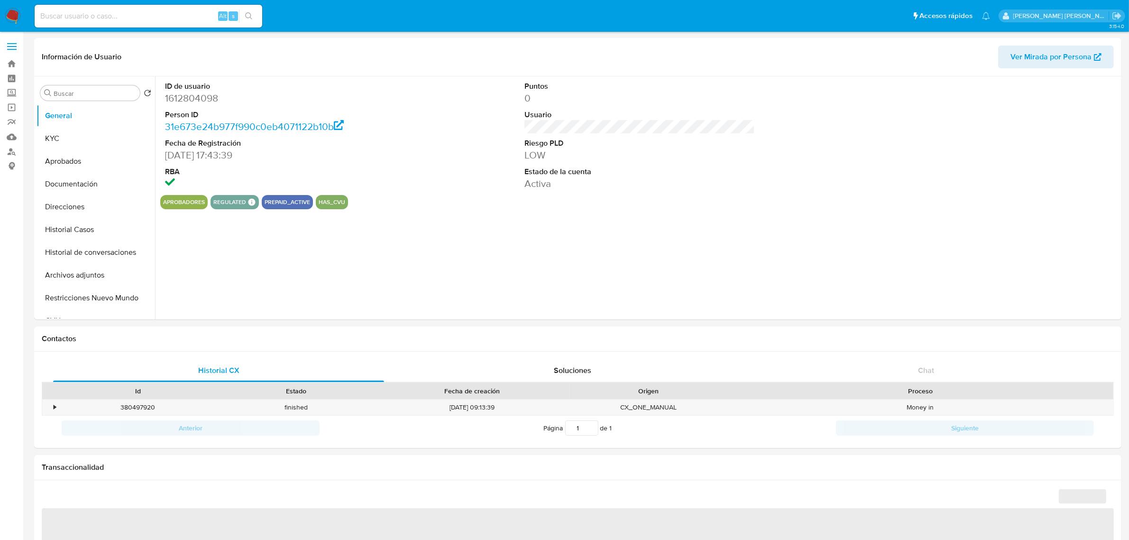
select select "10"
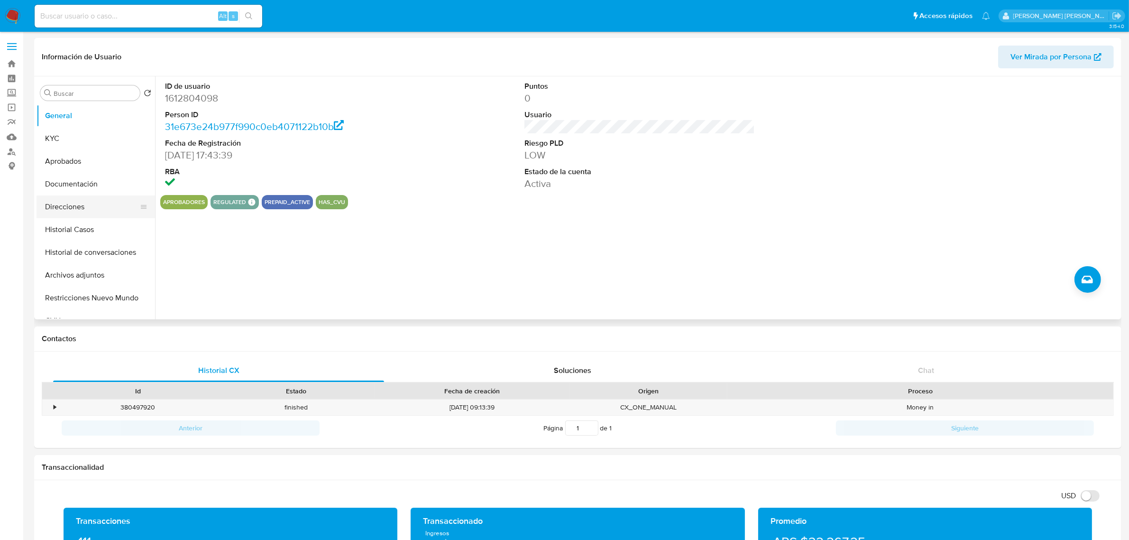
click at [77, 205] on button "Direcciones" at bounding box center [92, 206] width 111 height 23
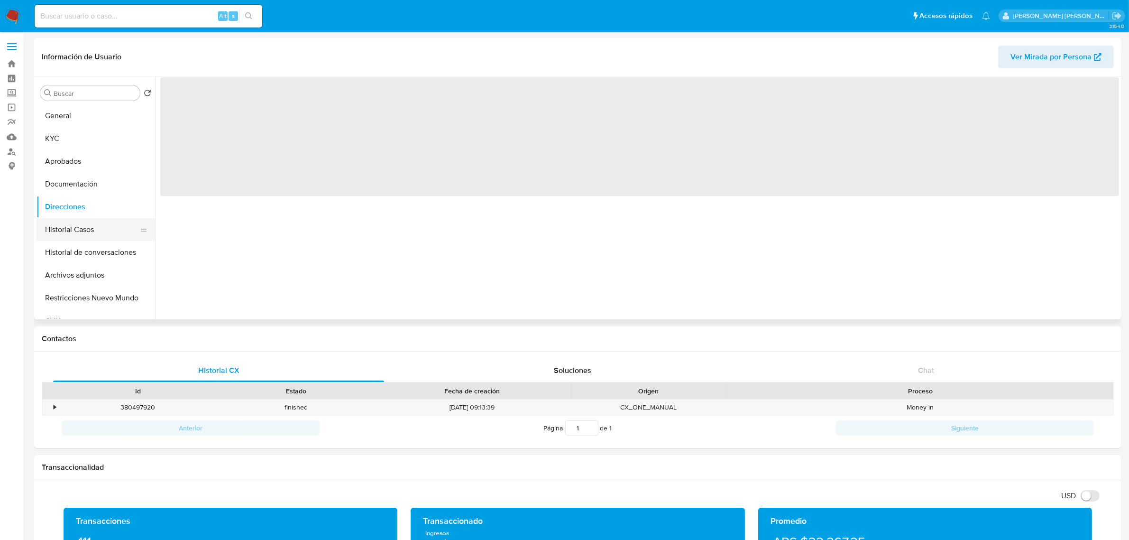
click at [77, 228] on button "Historial Casos" at bounding box center [92, 229] width 111 height 23
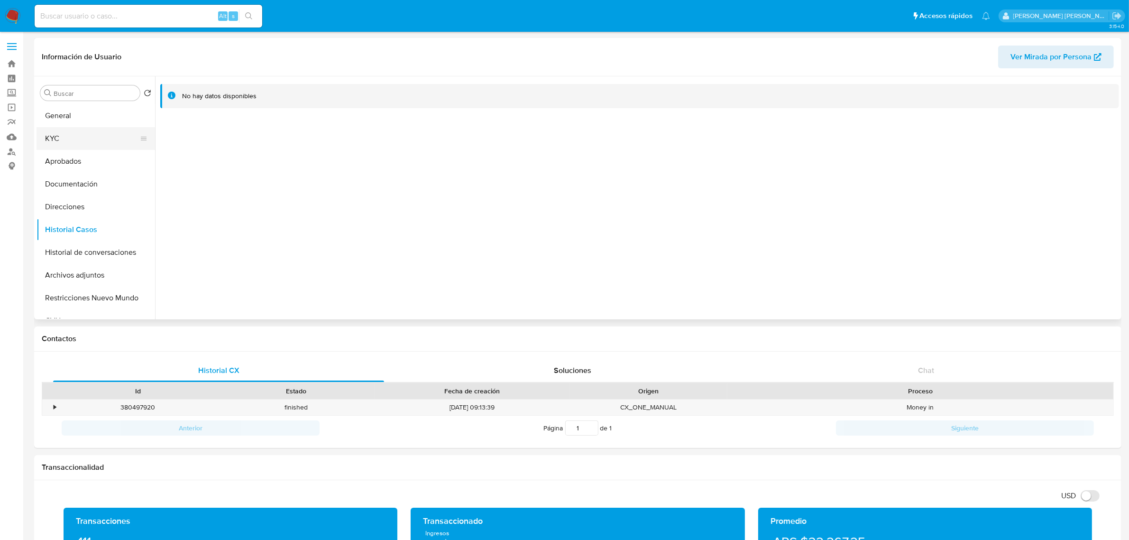
click at [67, 137] on button "KYC" at bounding box center [92, 138] width 111 height 23
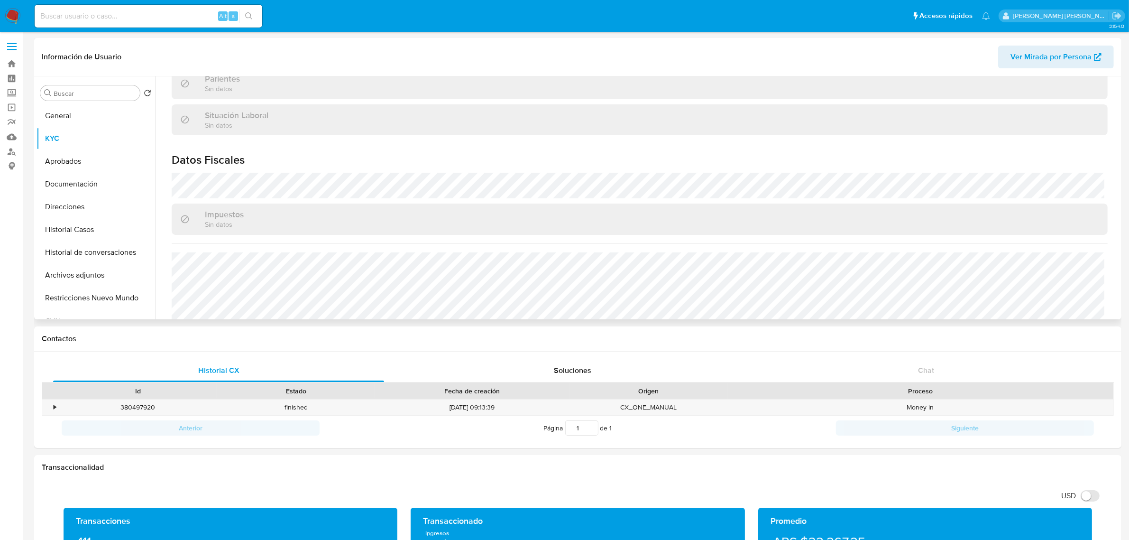
scroll to position [491, 0]
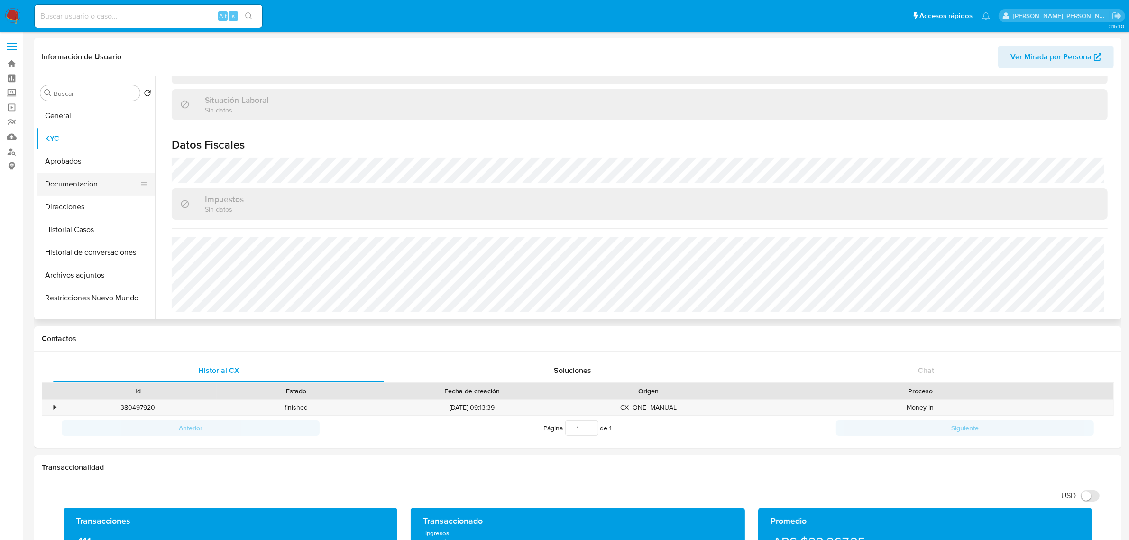
click at [77, 184] on button "Documentación" at bounding box center [92, 184] width 111 height 23
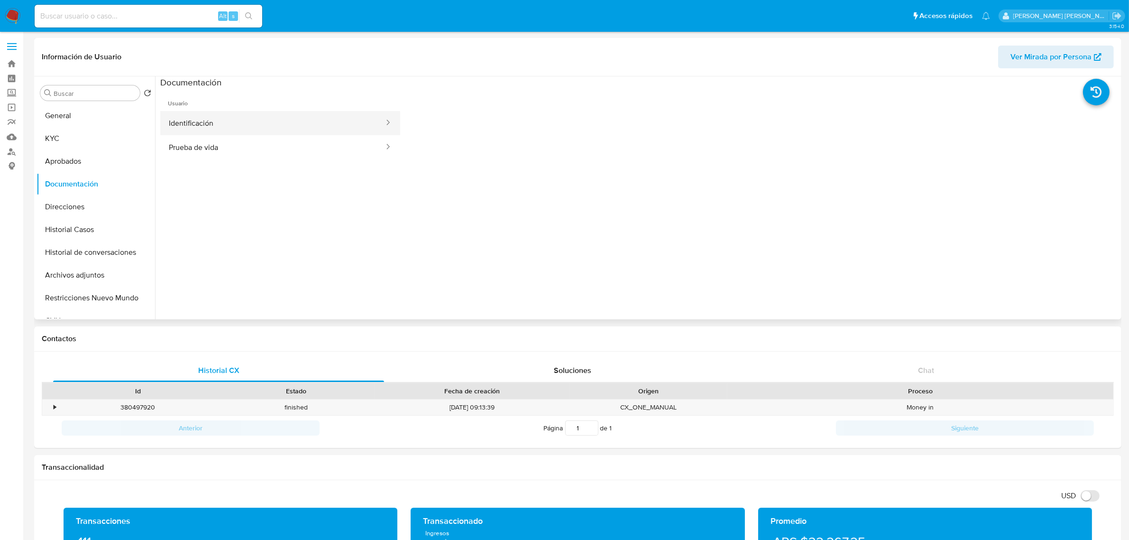
click at [266, 131] on button "Identificación" at bounding box center [272, 123] width 225 height 24
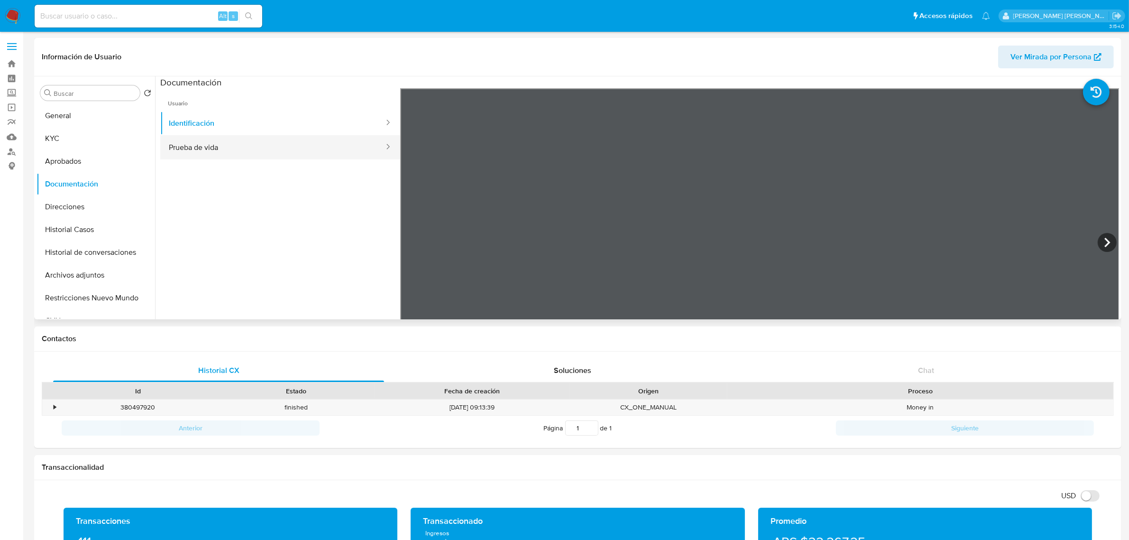
click at [261, 153] on button "Prueba de vida" at bounding box center [272, 147] width 225 height 24
click at [233, 117] on button "Identificación" at bounding box center [272, 123] width 225 height 24
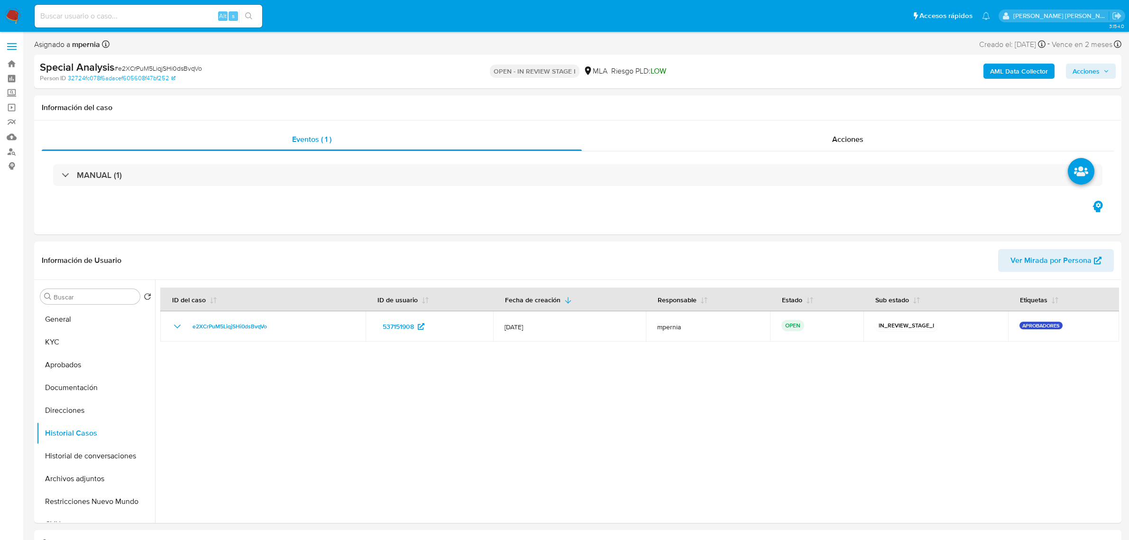
select select "10"
click at [103, 12] on input at bounding box center [149, 16] width 228 height 12
paste input "482577524"
type input "482577524"
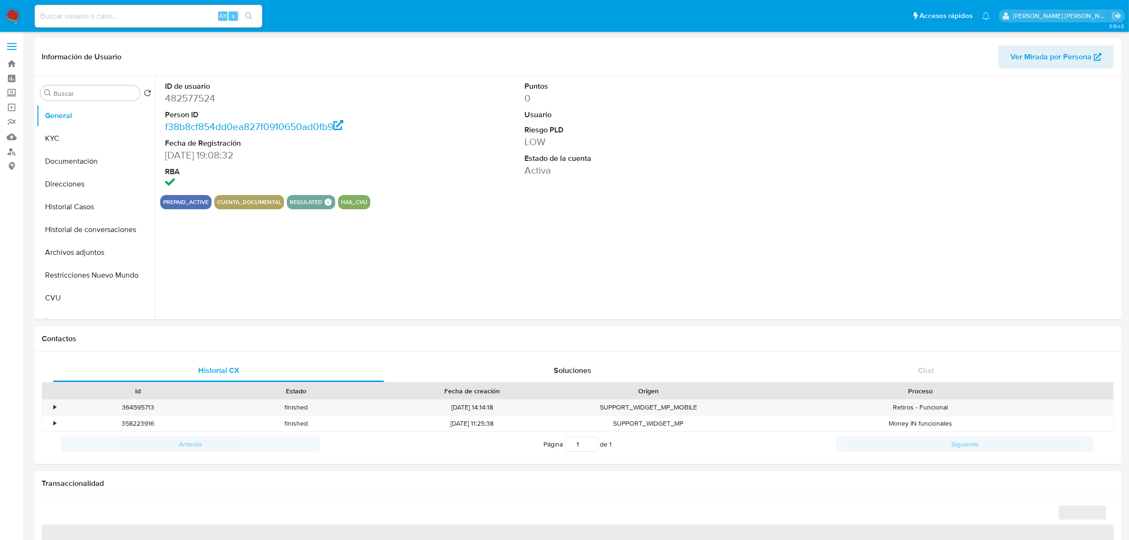
select select "10"
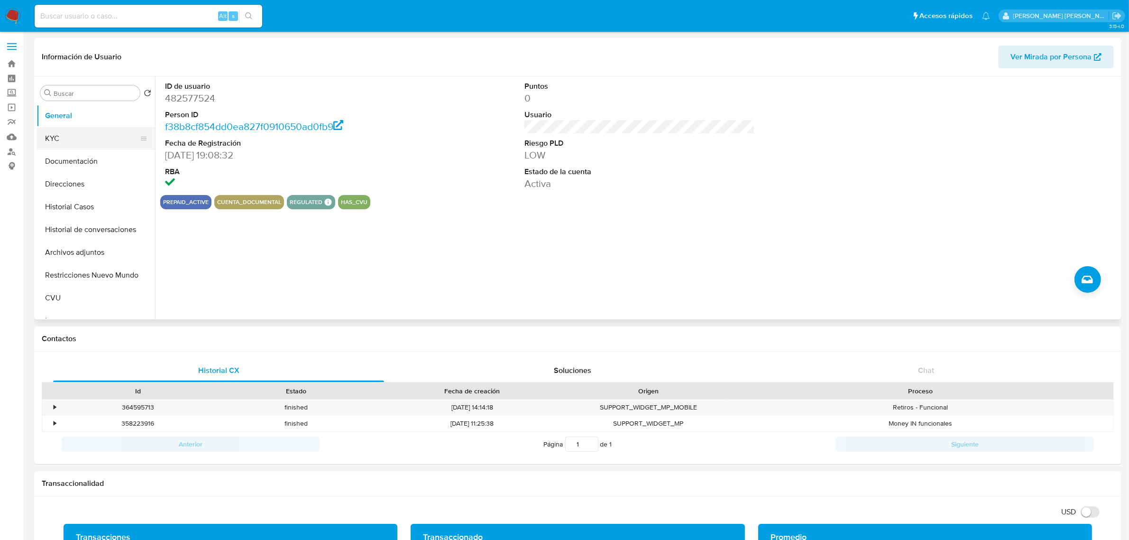
click at [69, 140] on button "KYC" at bounding box center [92, 138] width 111 height 23
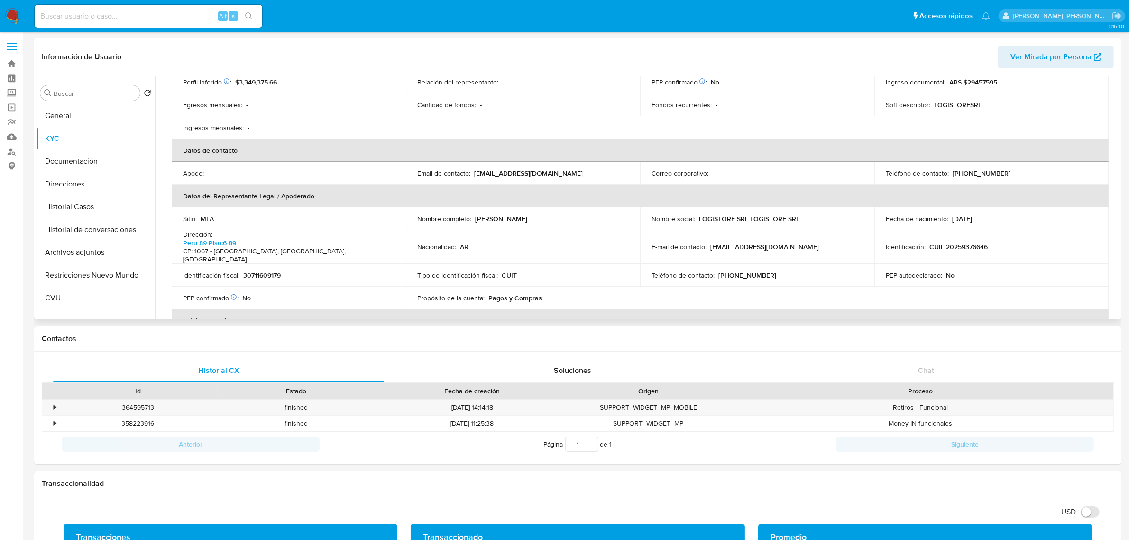
scroll to position [178, 0]
click at [259, 269] on p "30711609179" at bounding box center [261, 273] width 37 height 9
copy p "30711609179"
drag, startPoint x: 475, startPoint y: 218, endPoint x: 530, endPoint y: 220, distance: 55.0
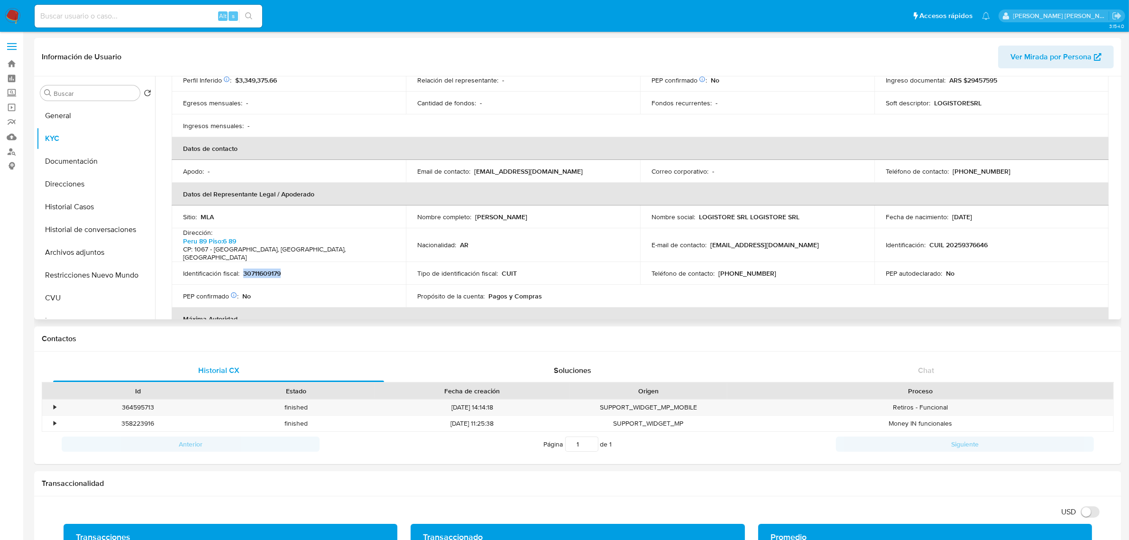
click at [530, 220] on div "Nombre completo : Elias Oscar Yabran" at bounding box center [523, 216] width 212 height 9
click at [83, 212] on button "Historial Casos" at bounding box center [92, 206] width 111 height 23
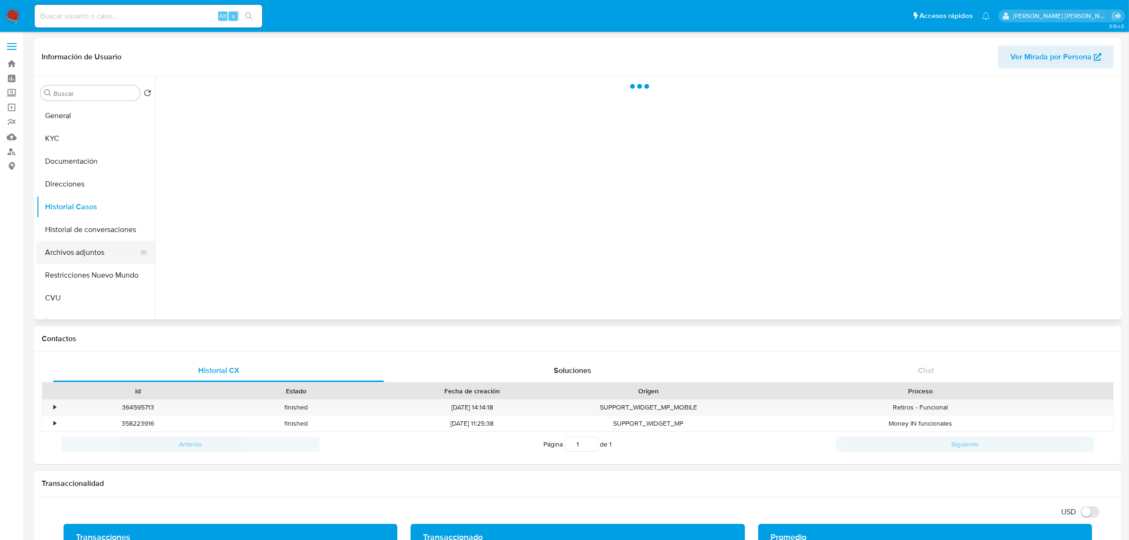
scroll to position [0, 0]
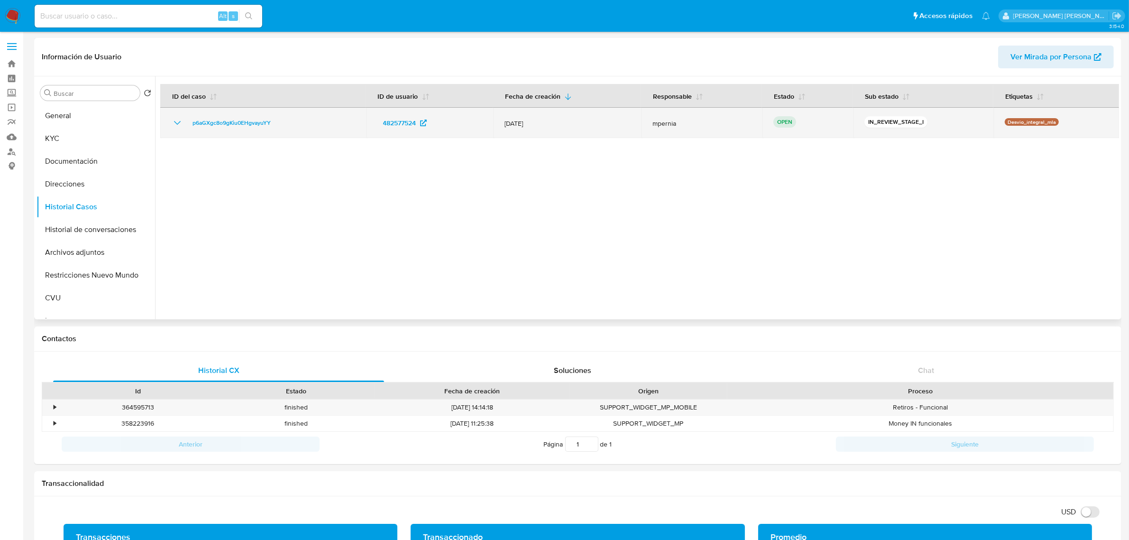
click at [208, 114] on td "p6aGXgc8o9gKiu0EHgvayuYY" at bounding box center [263, 123] width 206 height 30
click at [216, 121] on span "p6aGXgc8o9gKiu0EHgvayuYY" at bounding box center [232, 122] width 78 height 11
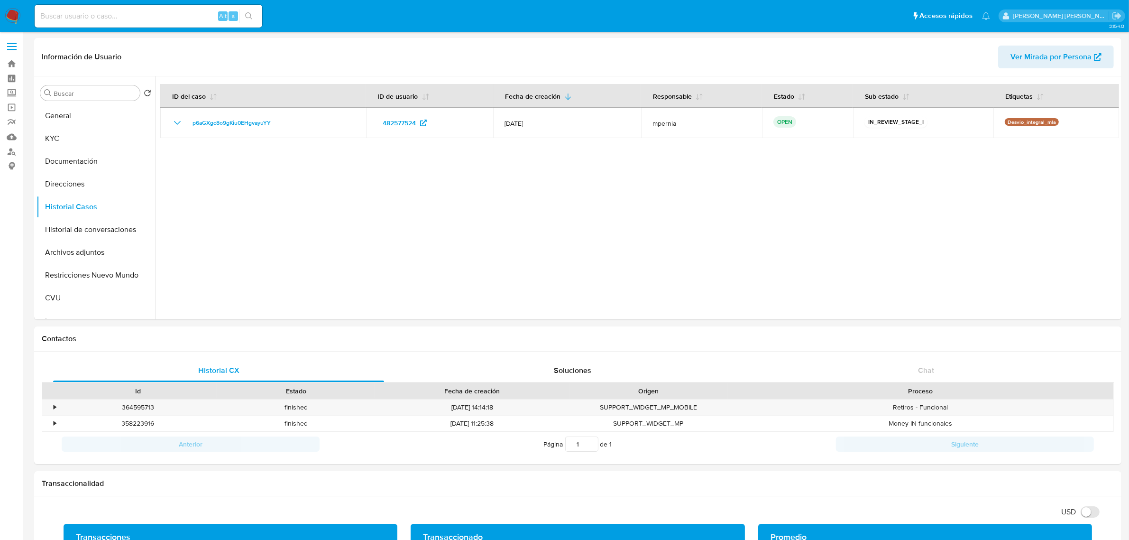
drag, startPoint x: 12, startPoint y: 64, endPoint x: 14, endPoint y: 239, distance: 174.0
click at [51, 133] on button "KYC" at bounding box center [92, 138] width 111 height 23
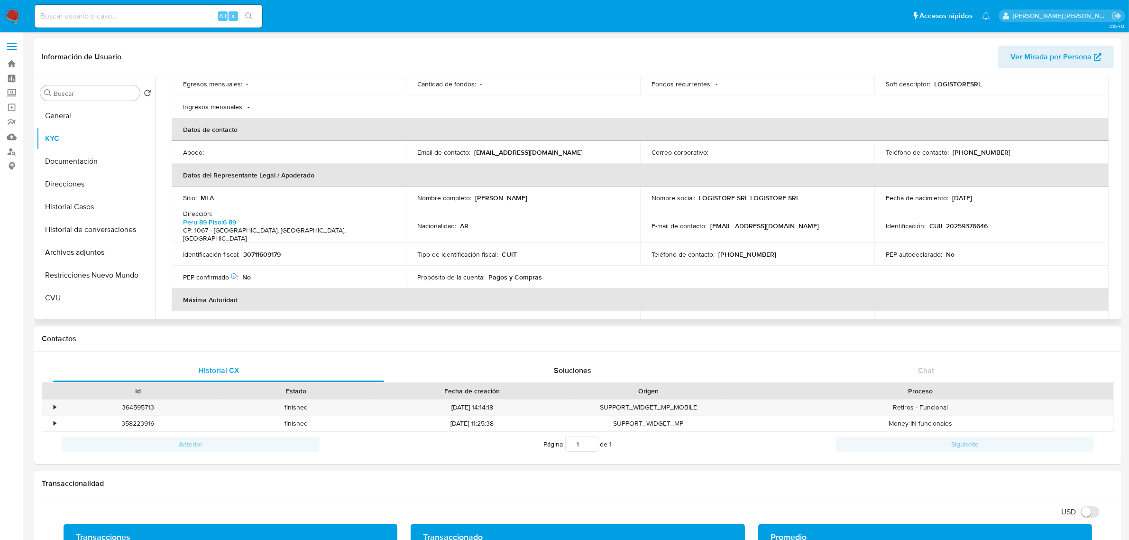
scroll to position [296, 0]
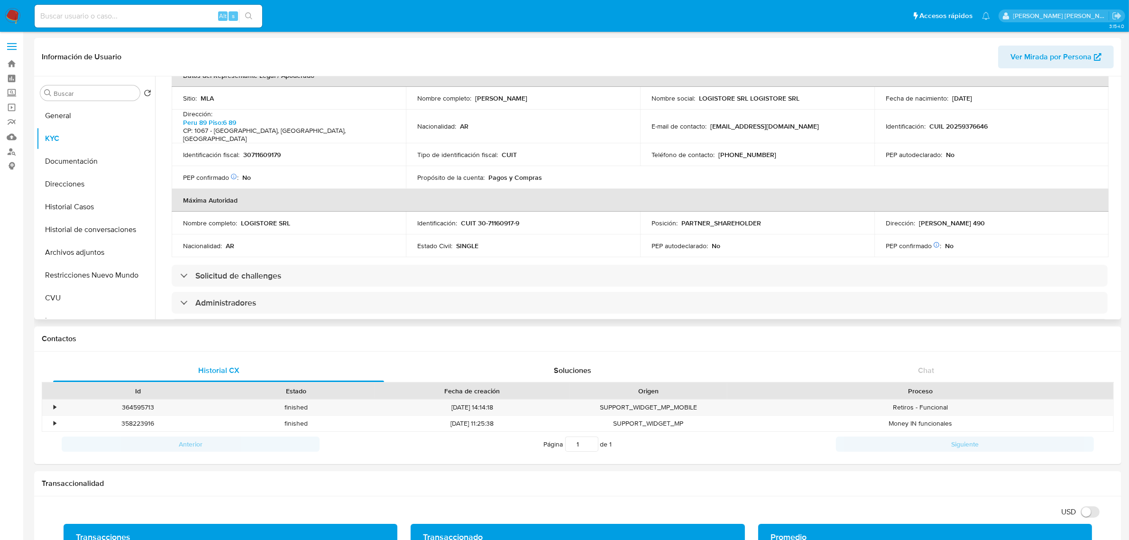
click at [254, 156] on p "30711609179" at bounding box center [261, 154] width 37 height 9
copy p "30711609179"
click at [92, 232] on button "Historial de conversaciones" at bounding box center [92, 229] width 111 height 23
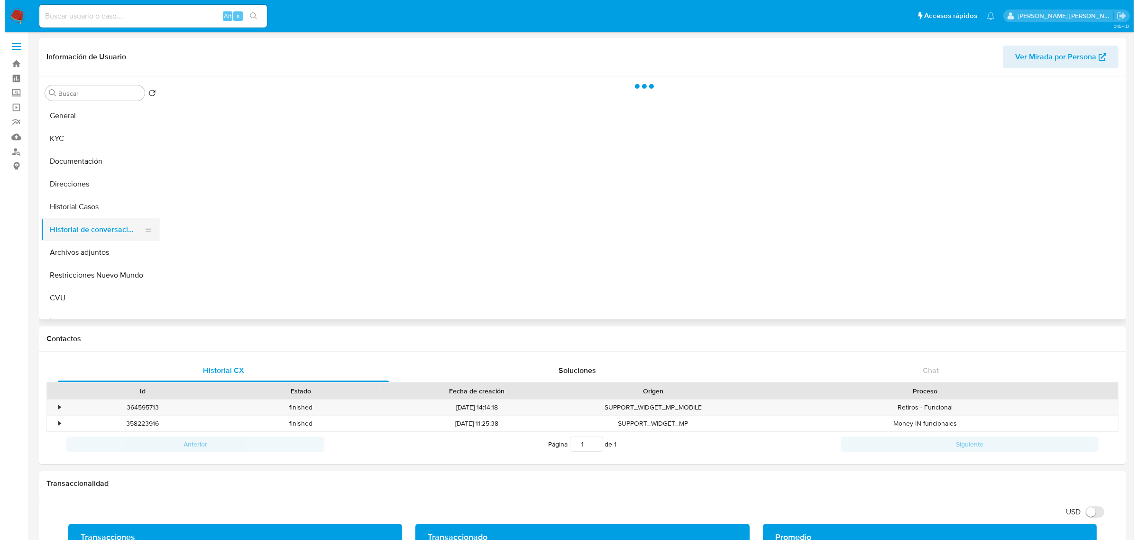
scroll to position [0, 0]
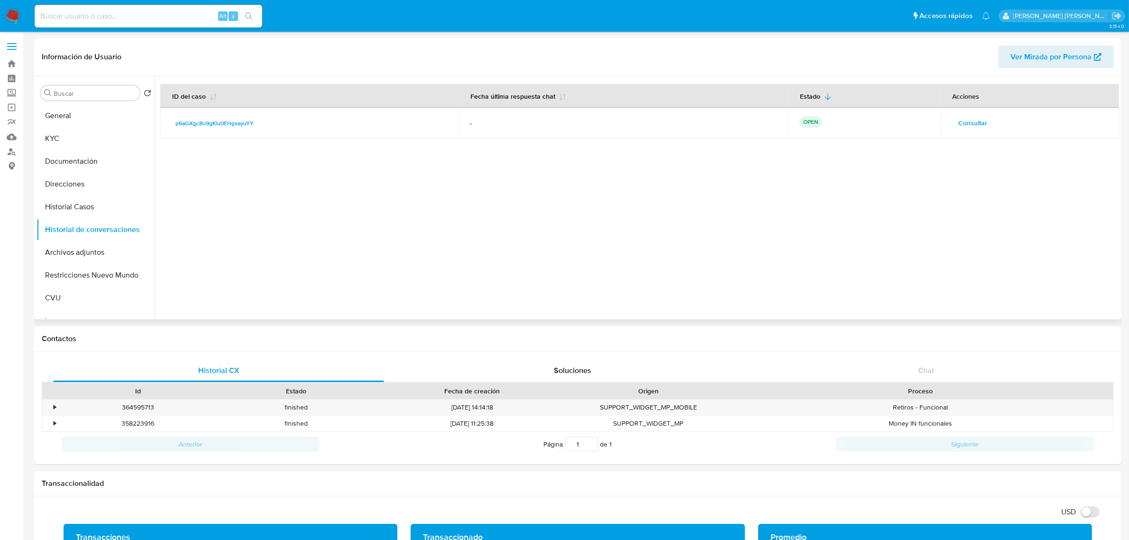
click at [961, 124] on span "Consultar" at bounding box center [973, 122] width 29 height 13
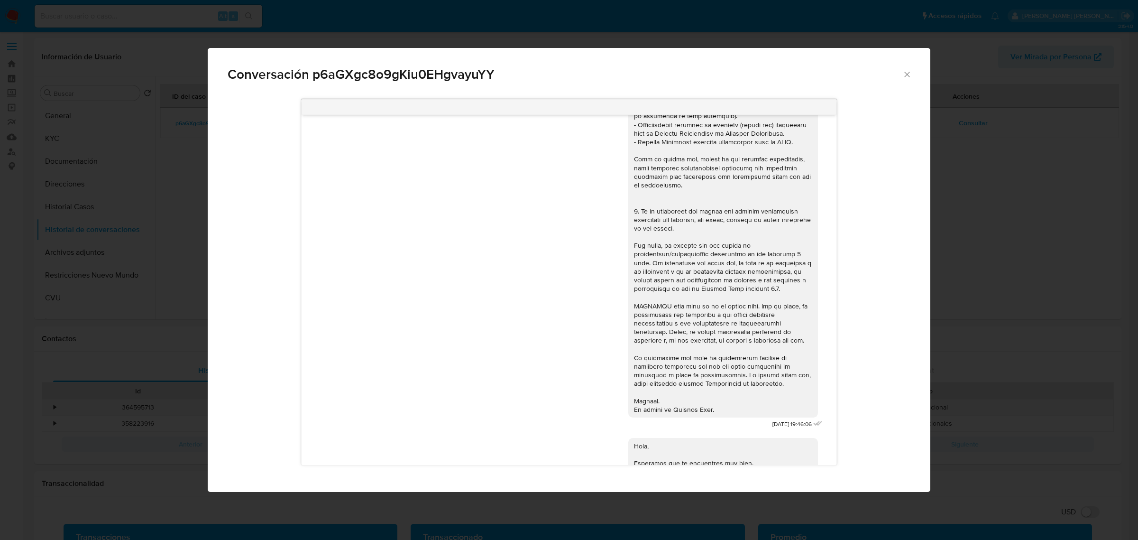
scroll to position [296, 0]
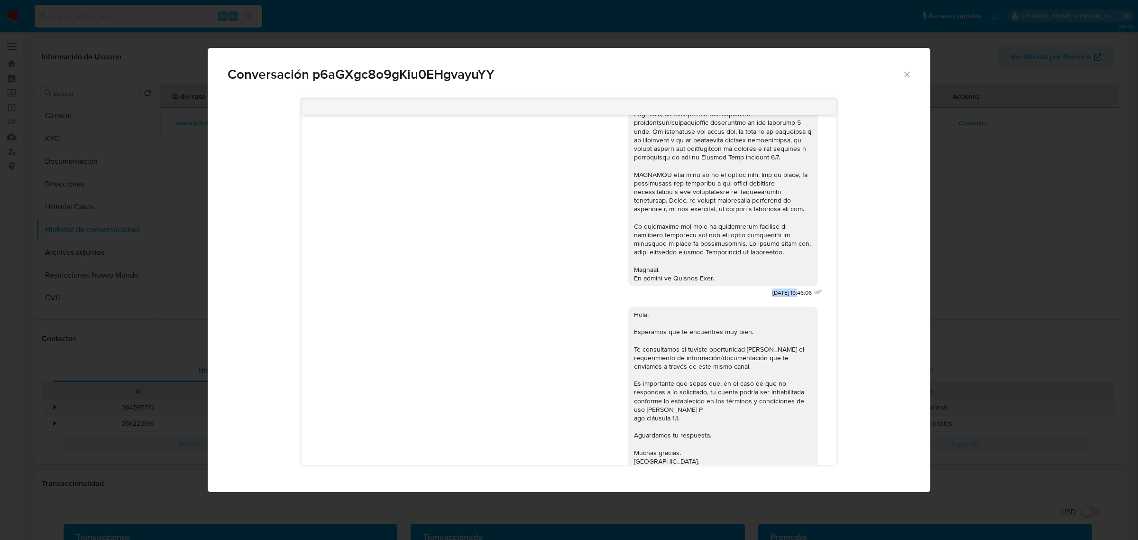
drag, startPoint x: 747, startPoint y: 301, endPoint x: 780, endPoint y: 299, distance: 32.8
click at [780, 299] on div "17/07/2025 19:46:06" at bounding box center [726, 61] width 196 height 477
copy span "17/07/2025"
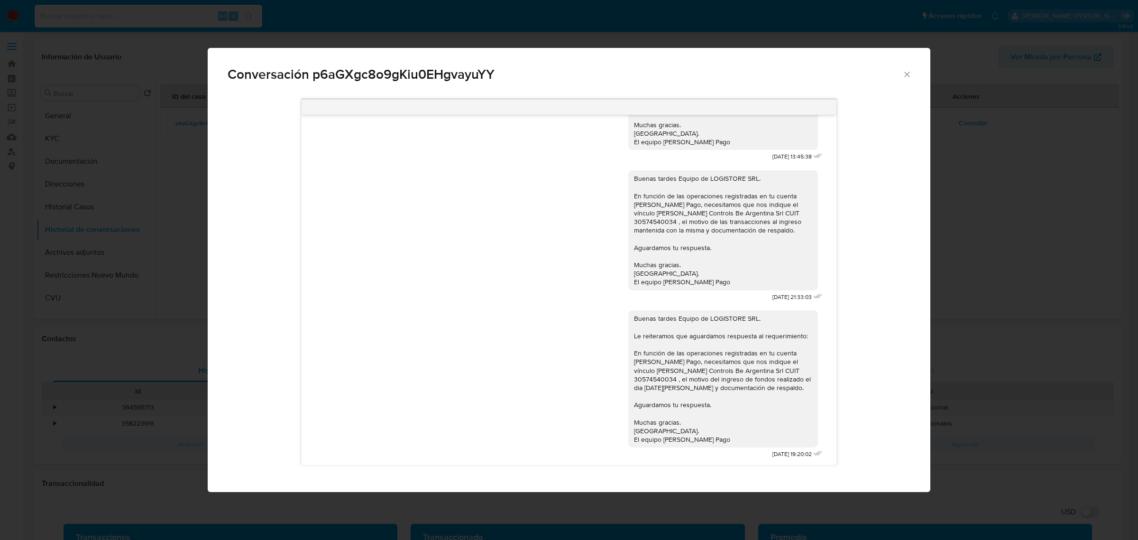
scroll to position [641, 0]
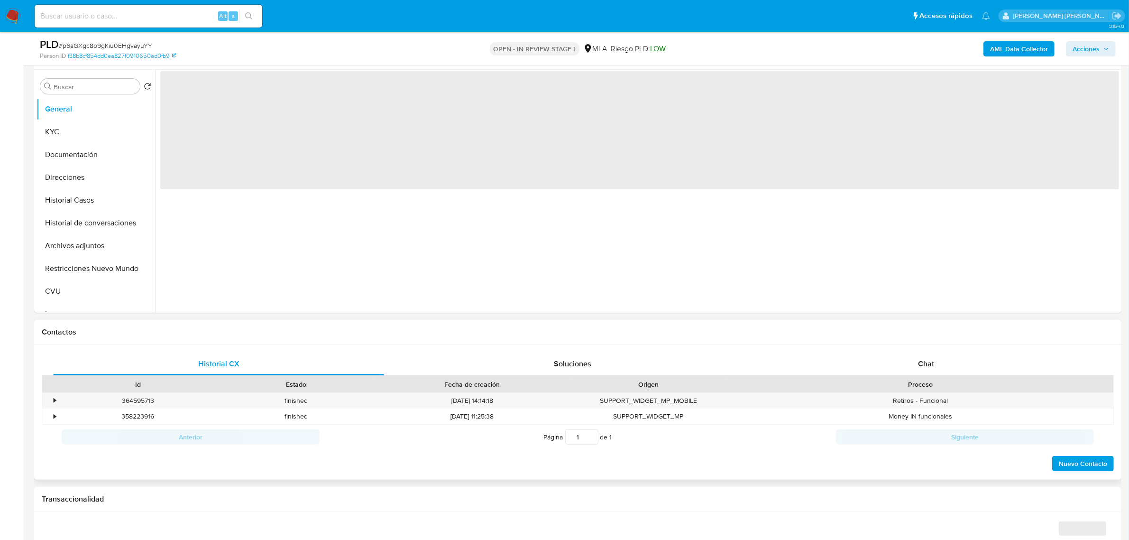
scroll to position [178, 0]
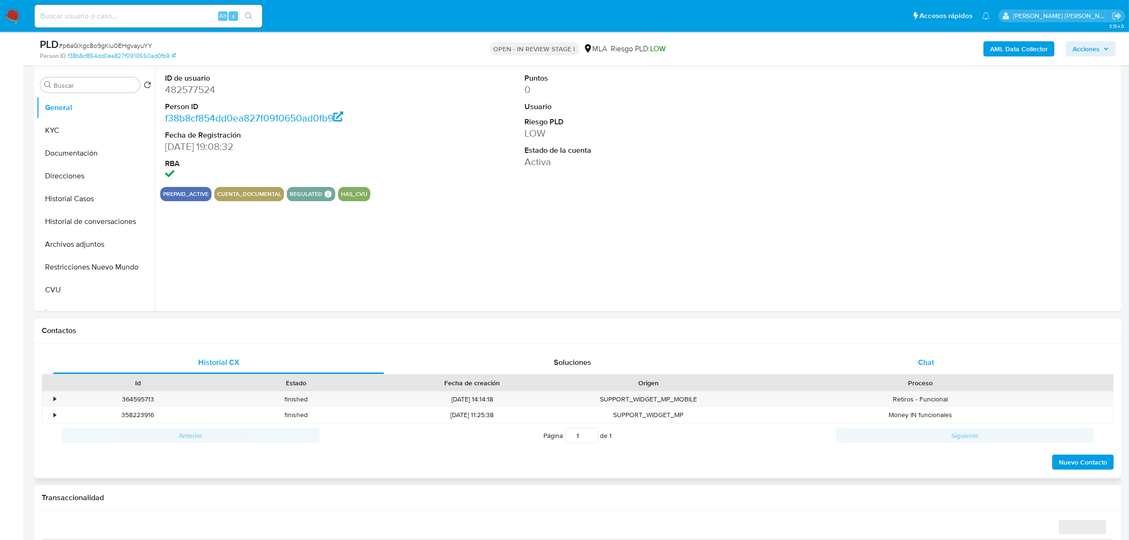
click at [913, 363] on div "Chat" at bounding box center [926, 362] width 331 height 23
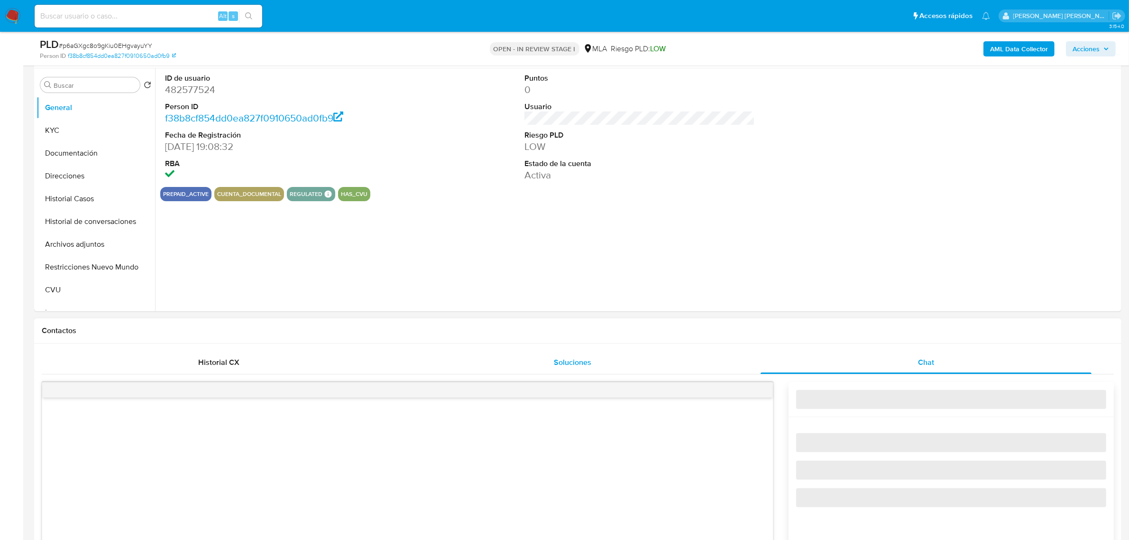
select select "10"
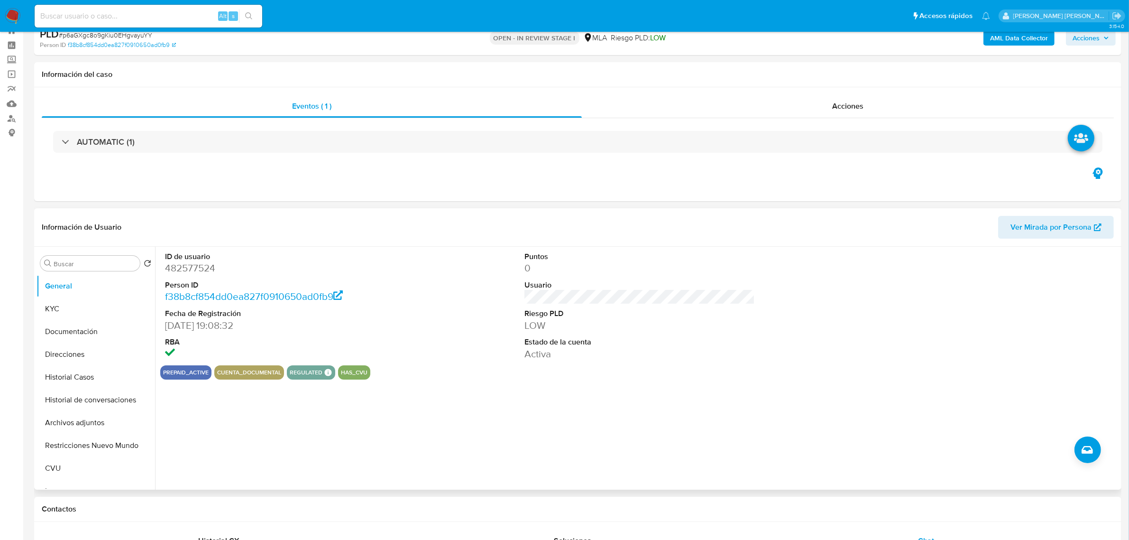
scroll to position [0, 0]
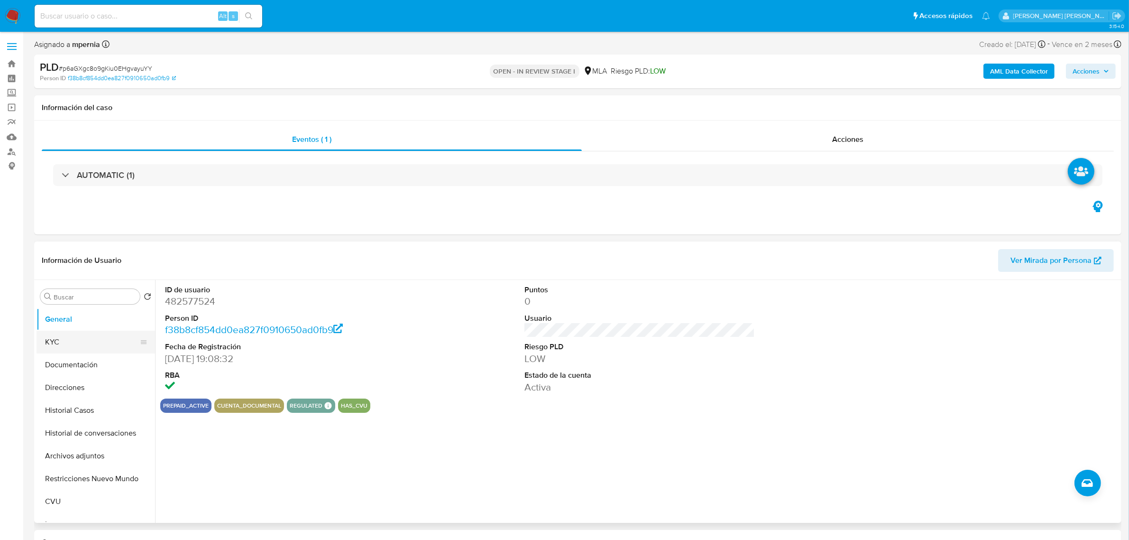
click at [86, 341] on button "KYC" at bounding box center [92, 342] width 111 height 23
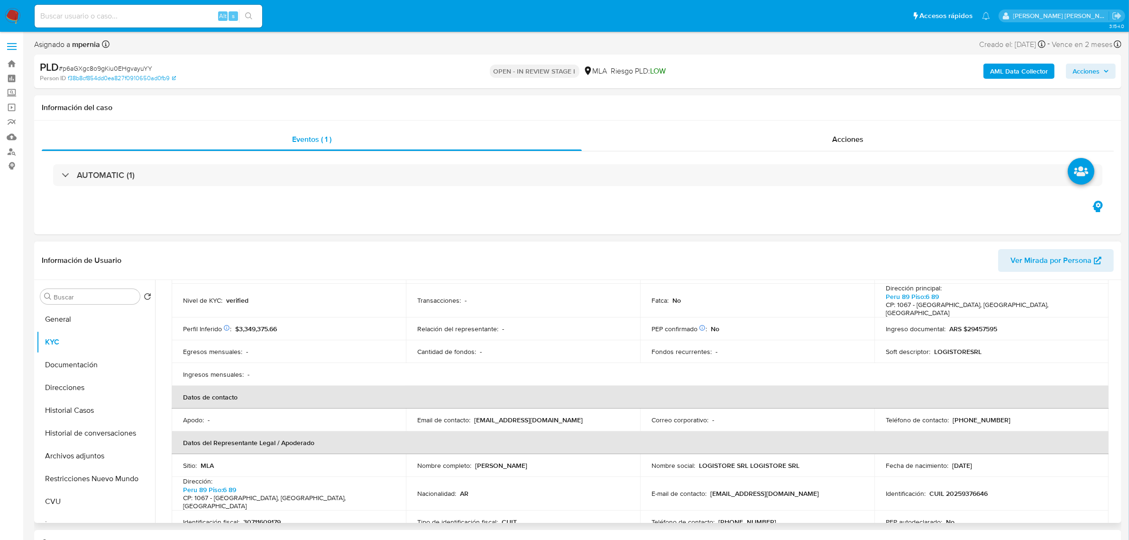
scroll to position [178, 0]
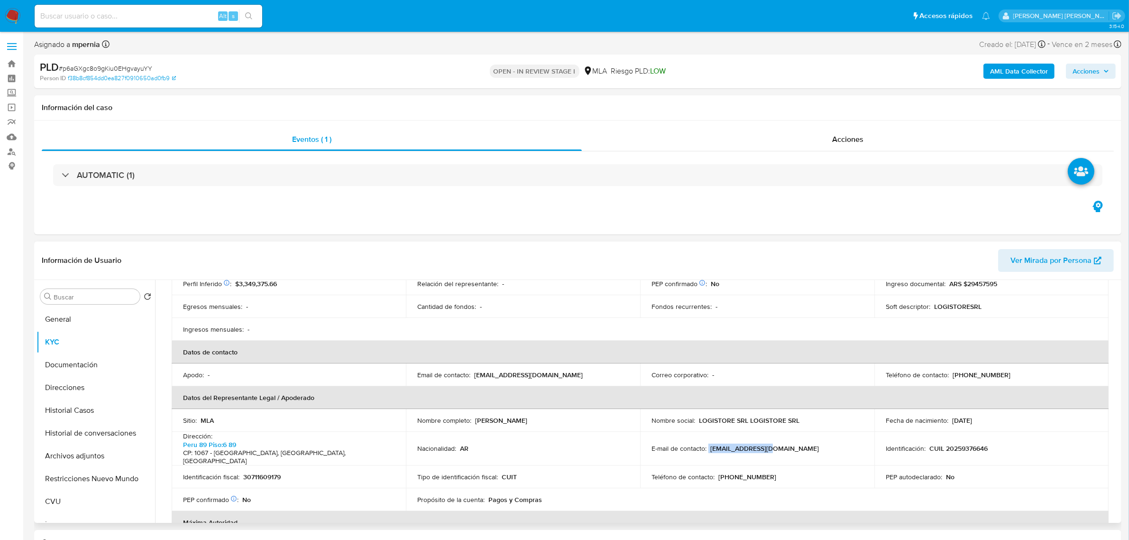
drag, startPoint x: 707, startPoint y: 451, endPoint x: 773, endPoint y: 454, distance: 66.9
click at [773, 454] on td "E-mail de contacto : [EMAIL_ADDRESS][DOMAIN_NAME]" at bounding box center [757, 449] width 234 height 34
copy div "[EMAIL_ADDRESS][DOMAIN_NAME]"
click at [110, 19] on input at bounding box center [149, 16] width 228 height 12
paste input "UHn62lh9caVIvqfQg47gfhKb"
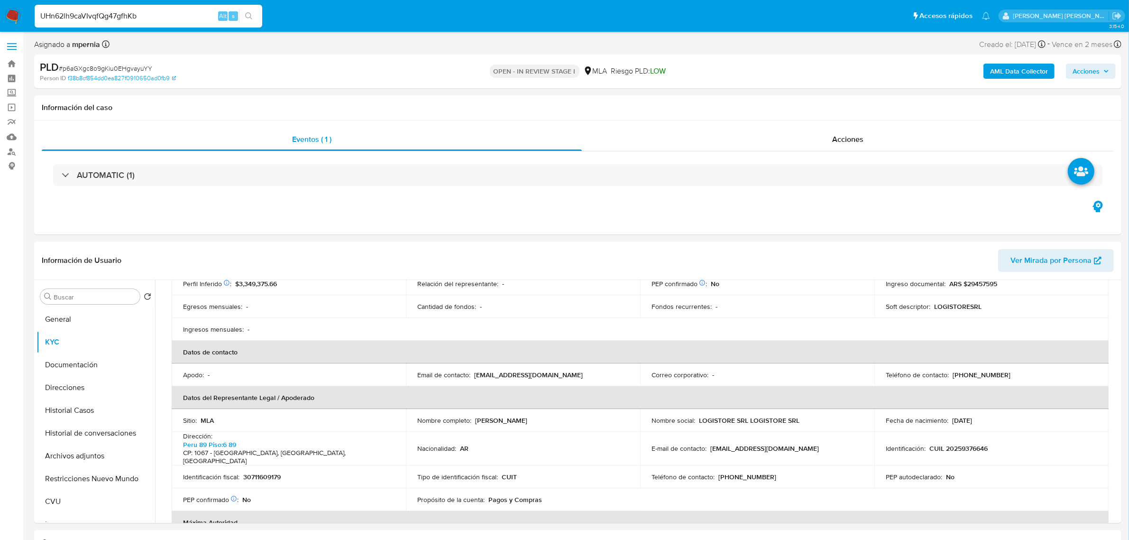
type input "UHn62lh9caVIvqfQg47gfhKb"
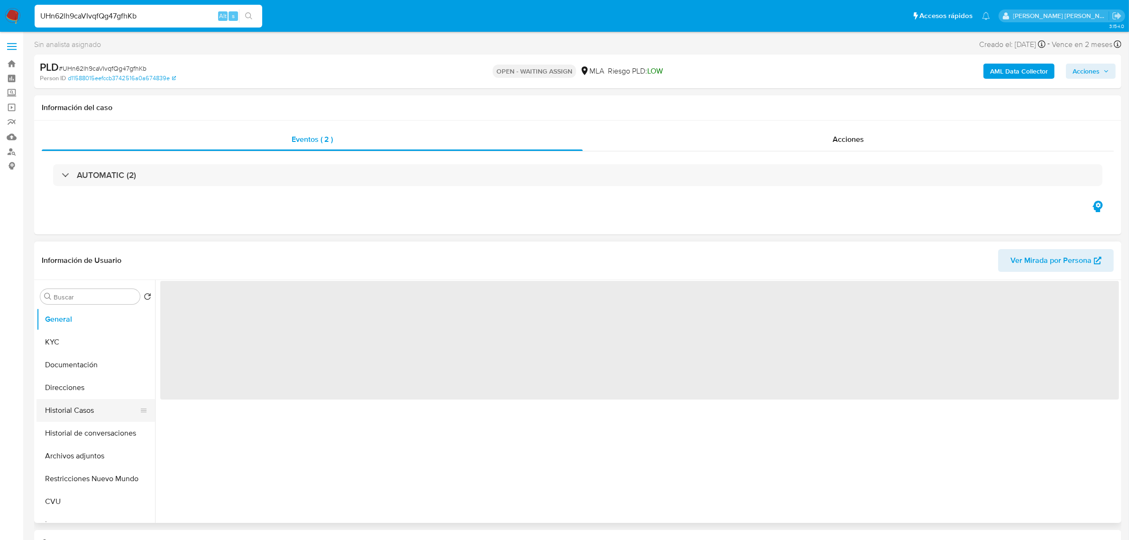
click at [64, 409] on button "Historial Casos" at bounding box center [92, 410] width 111 height 23
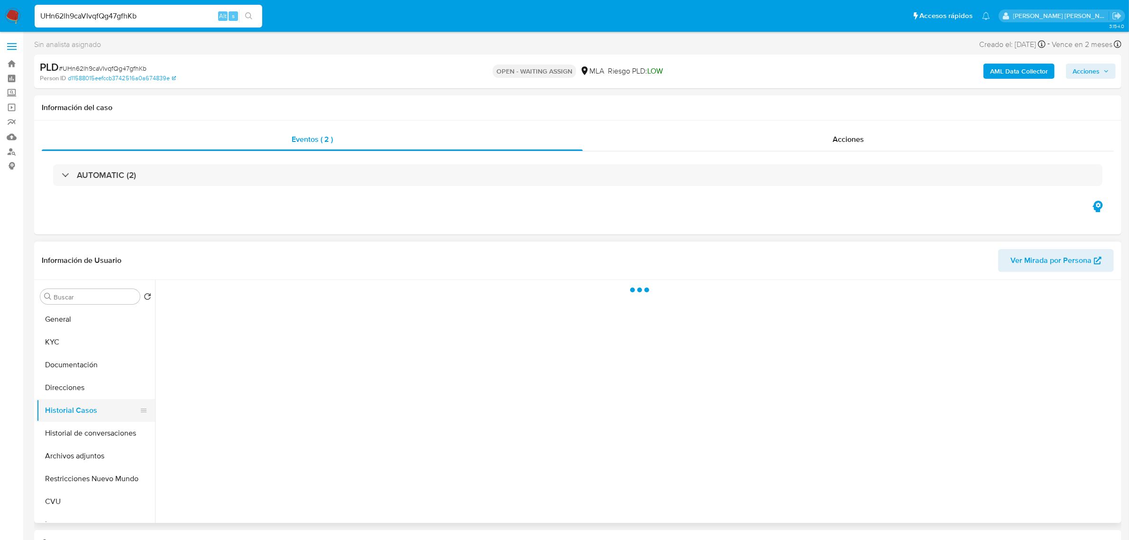
select select "10"
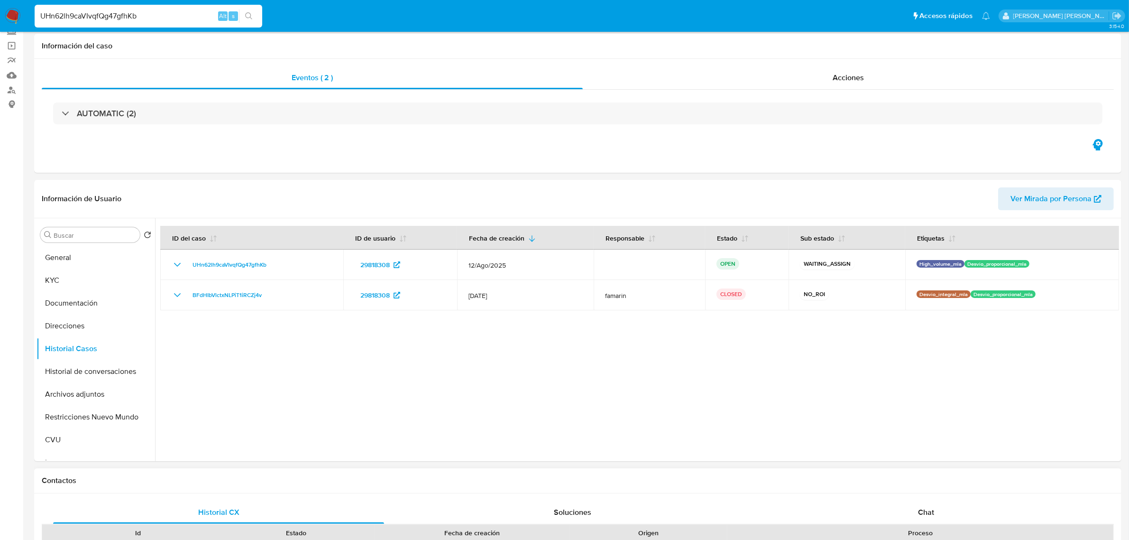
scroll to position [178, 0]
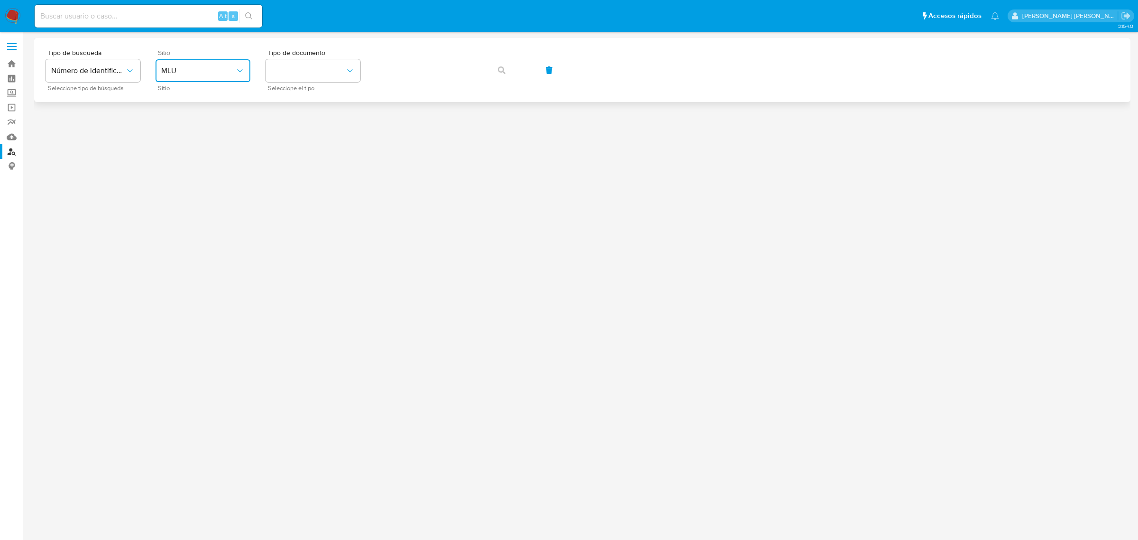
click at [245, 70] on button "MLU" at bounding box center [203, 70] width 95 height 23
click at [174, 122] on span "MLA" at bounding box center [168, 118] width 15 height 9
click at [347, 69] on icon "identificationType" at bounding box center [349, 70] width 9 height 9
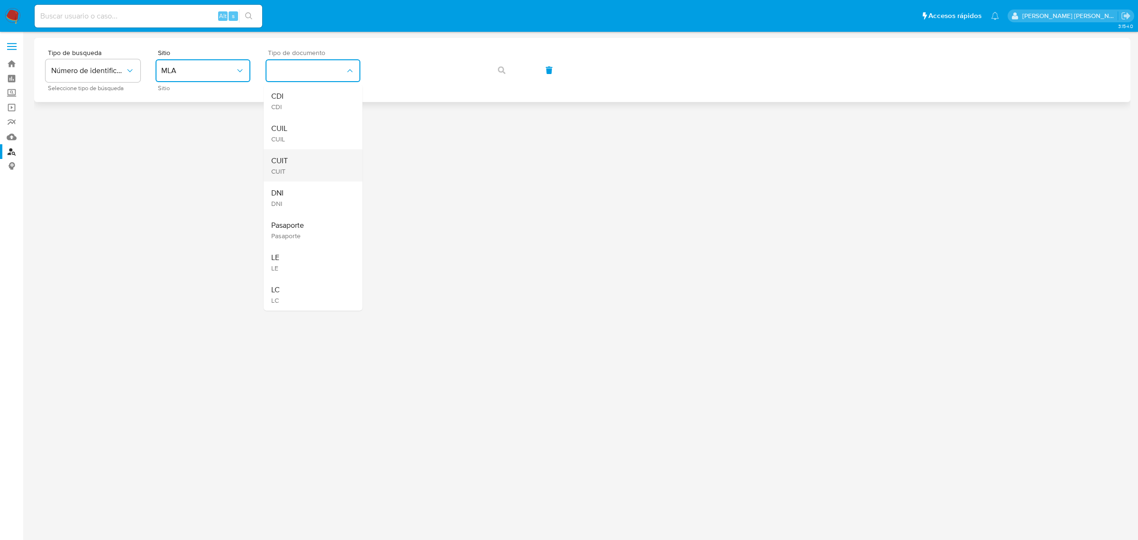
click at [282, 163] on span "CUIT" at bounding box center [279, 160] width 17 height 9
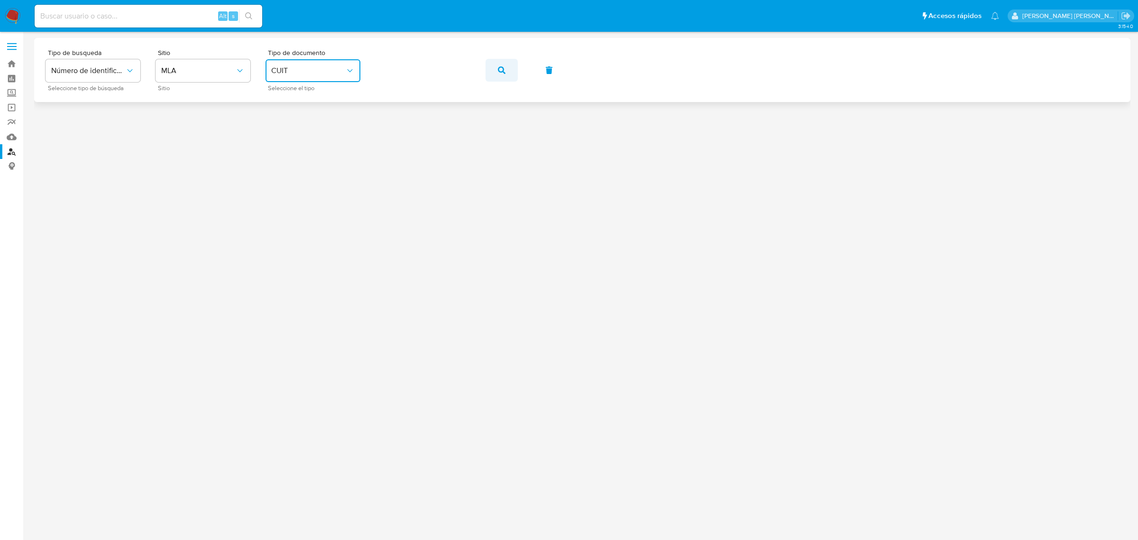
click at [502, 72] on icon "button" at bounding box center [502, 70] width 8 height 8
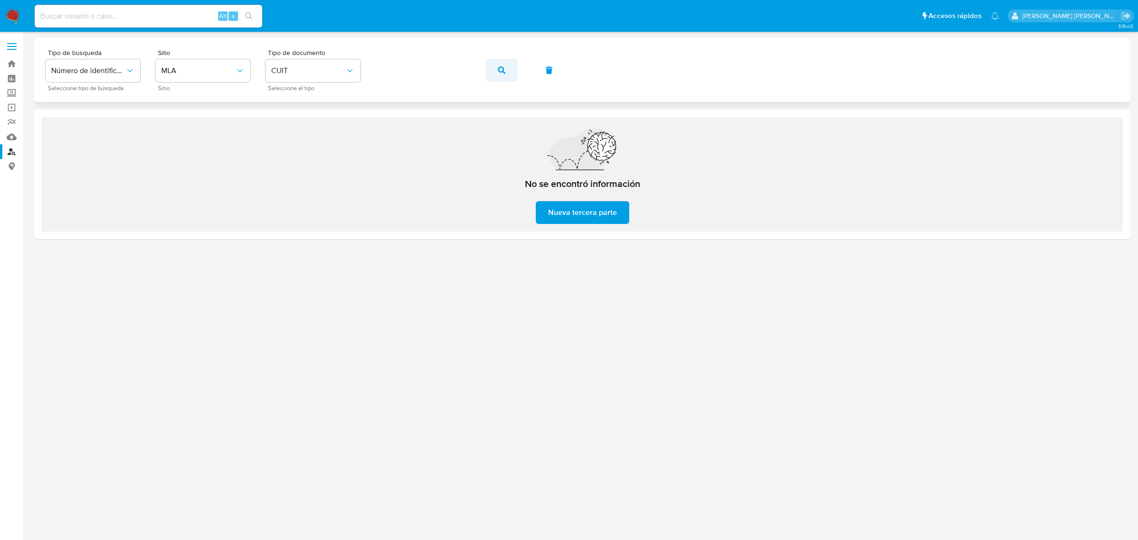
click at [499, 67] on icon "button" at bounding box center [502, 70] width 8 height 8
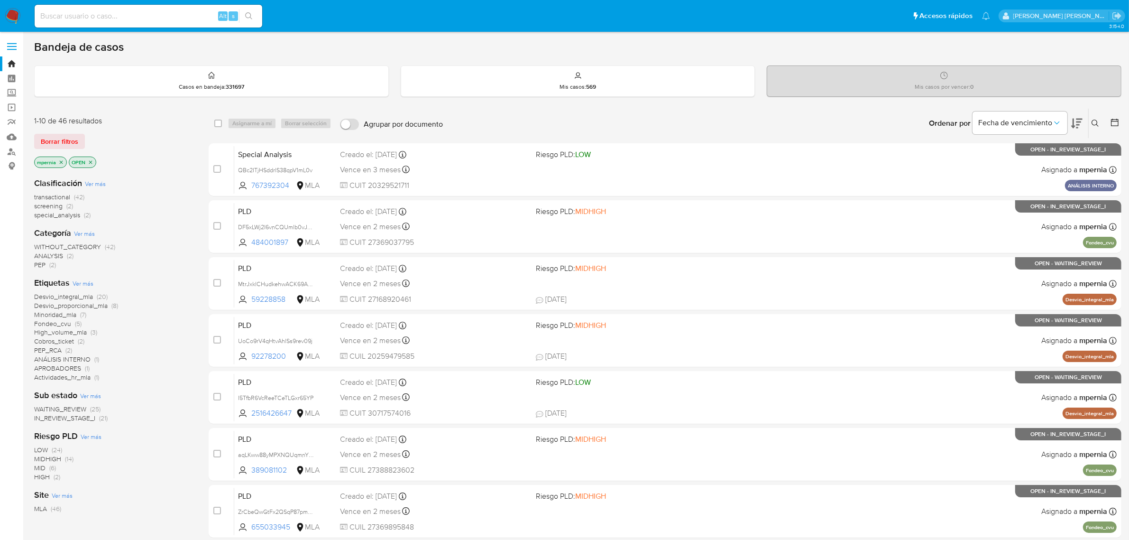
click at [60, 160] on icon "close-filter" at bounding box center [61, 161] width 3 height 3
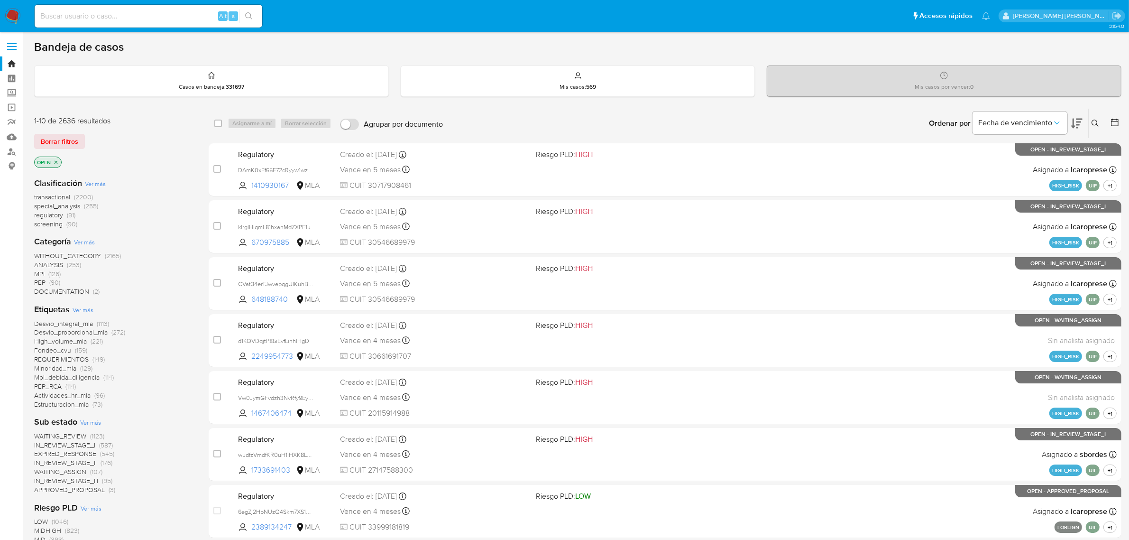
click at [1096, 127] on button at bounding box center [1097, 123] width 16 height 11
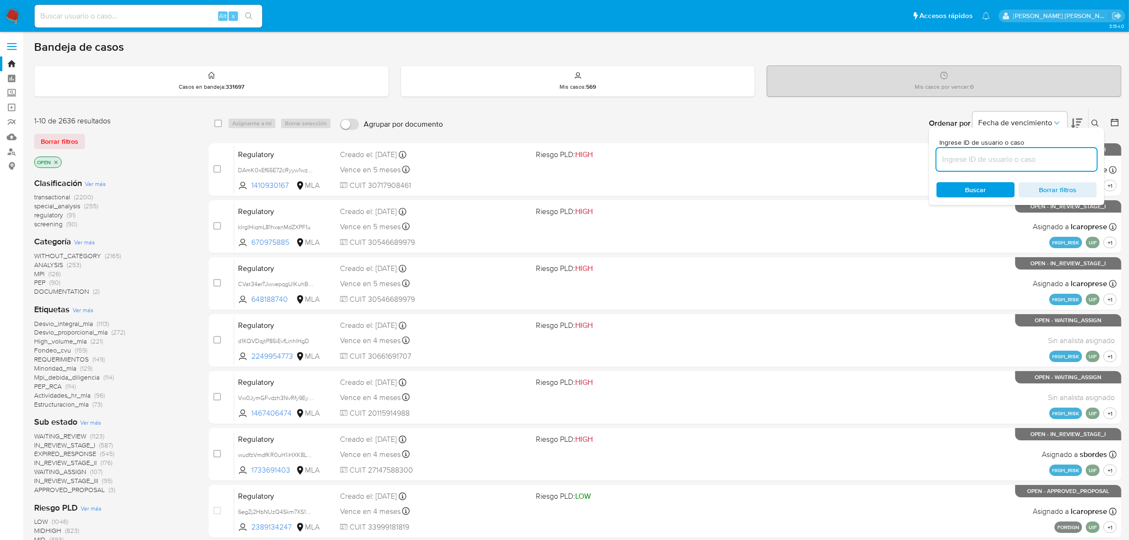
click at [1040, 165] on input at bounding box center [1017, 159] width 160 height 12
type input "UHn62lh9caVIvqfQg47gfhKb"
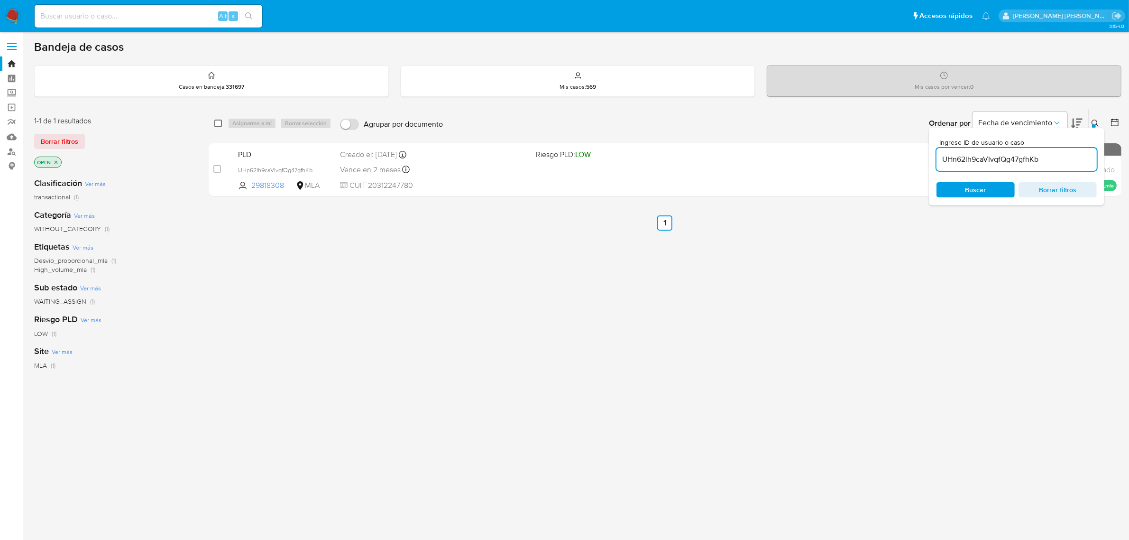
click at [216, 123] on input "checkbox" at bounding box center [218, 124] width 8 height 8
checkbox input "true"
